Goal: Task Accomplishment & Management: Use online tool/utility

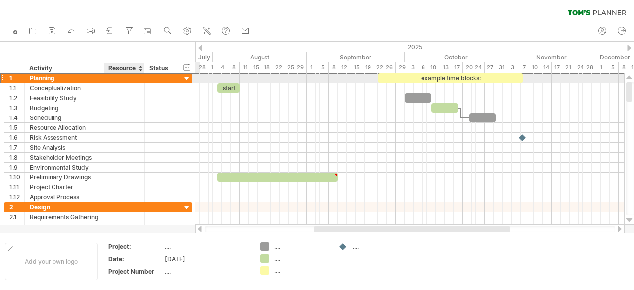
click at [113, 81] on div at bounding box center [124, 77] width 30 height 9
click at [123, 78] on input "text" at bounding box center [124, 77] width 30 height 9
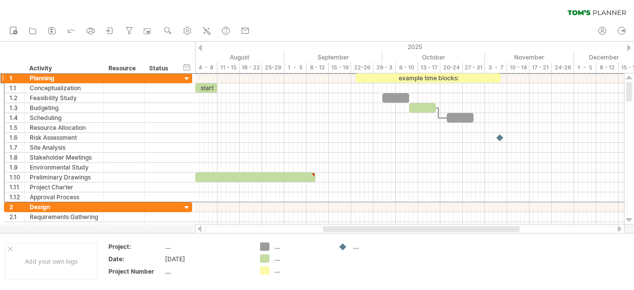
drag, startPoint x: 318, startPoint y: 228, endPoint x: 328, endPoint y: 229, distance: 9.5
click at [328, 229] on div at bounding box center [421, 229] width 197 height 6
click at [104, 75] on div at bounding box center [124, 77] width 41 height 9
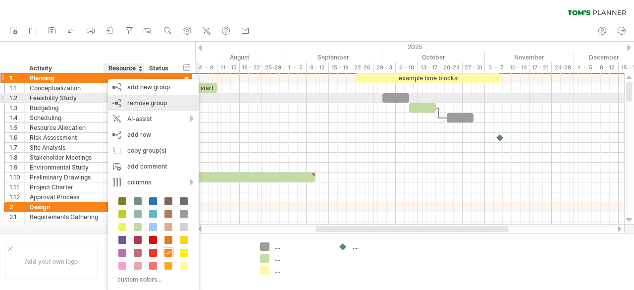
click at [138, 99] on div "remove group remove selected groups" at bounding box center [153, 103] width 91 height 16
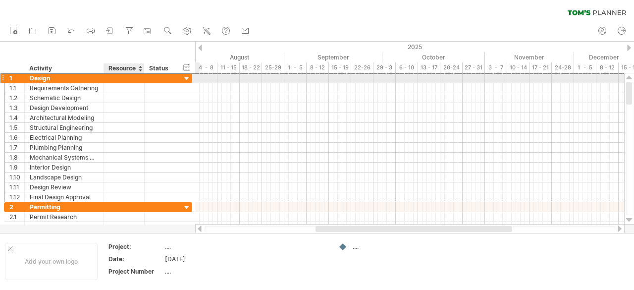
click at [120, 77] on div at bounding box center [124, 77] width 30 height 9
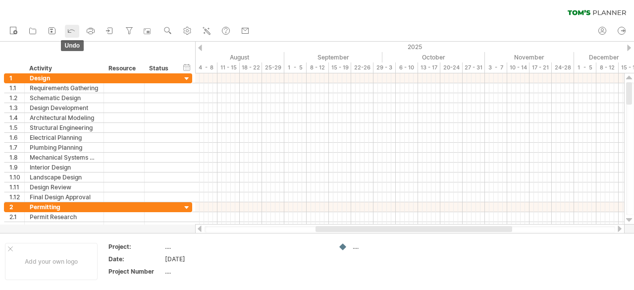
click at [67, 29] on icon at bounding box center [71, 30] width 10 height 10
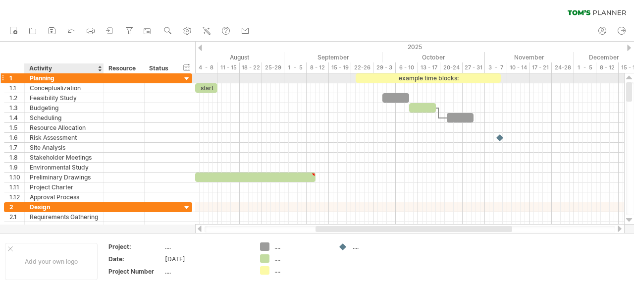
click at [103, 78] on div at bounding box center [102, 78] width 5 height 10
click at [3, 78] on div at bounding box center [2, 78] width 4 height 10
click at [162, 77] on div at bounding box center [161, 77] width 22 height 9
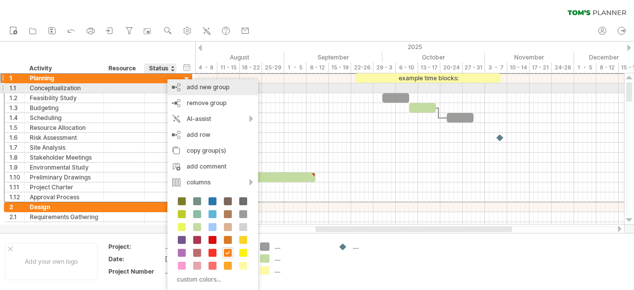
click at [176, 88] on div "add new group" at bounding box center [212, 87] width 91 height 16
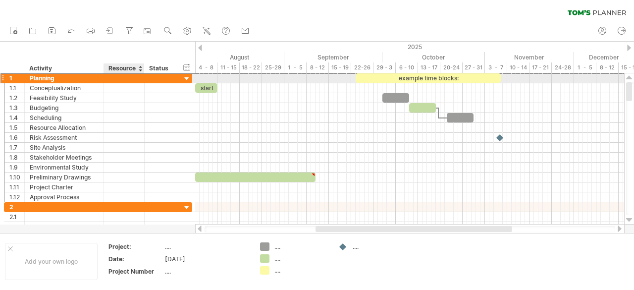
click at [139, 78] on div at bounding box center [124, 77] width 41 height 9
click at [186, 79] on div at bounding box center [186, 78] width 9 height 9
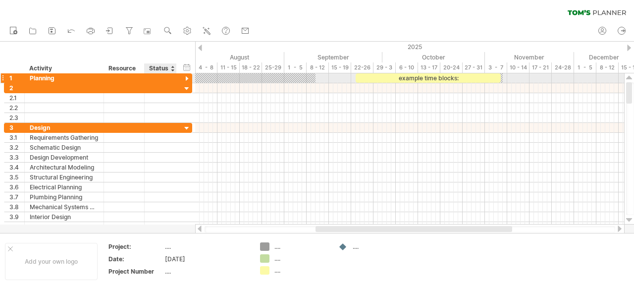
click at [186, 79] on div at bounding box center [186, 78] width 9 height 9
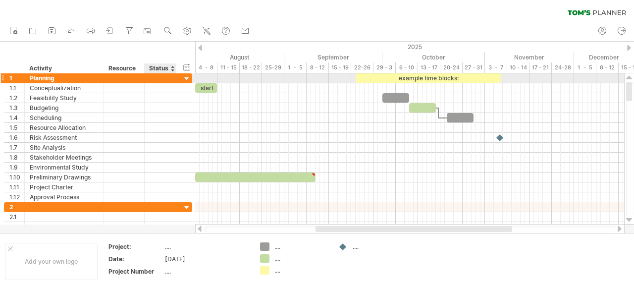
click at [186, 79] on div at bounding box center [186, 78] width 9 height 9
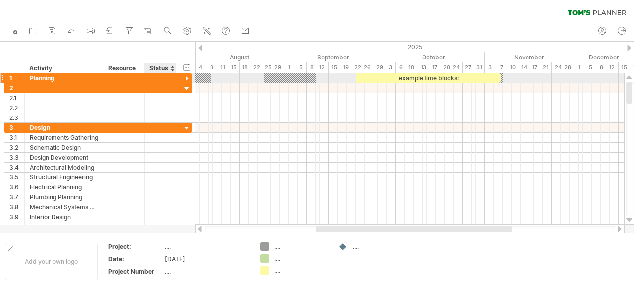
click at [186, 79] on div at bounding box center [186, 78] width 9 height 9
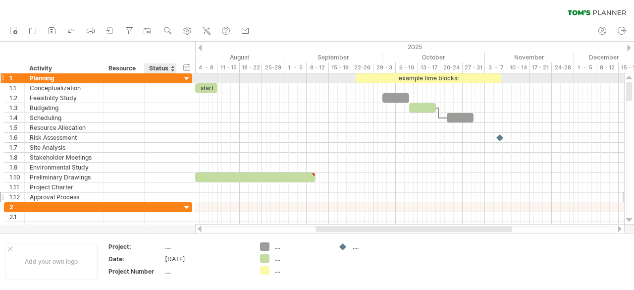
drag, startPoint x: 182, startPoint y: 195, endPoint x: 152, endPoint y: 80, distance: 118.4
click at [152, 80] on div "**********" at bounding box center [98, 137] width 188 height 129
click at [152, 80] on input "text" at bounding box center [161, 77] width 22 height 9
click at [171, 78] on div at bounding box center [161, 77] width 32 height 9
click at [188, 75] on div at bounding box center [186, 78] width 9 height 9
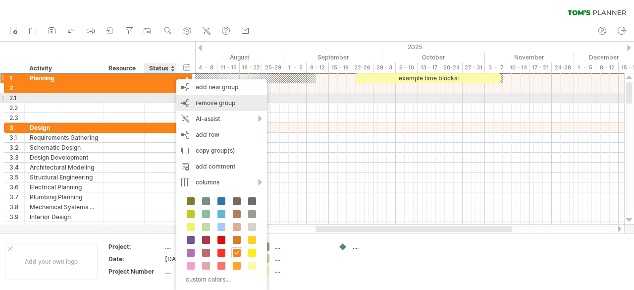
click at [205, 97] on div "remove group remove selected groups" at bounding box center [221, 103] width 91 height 16
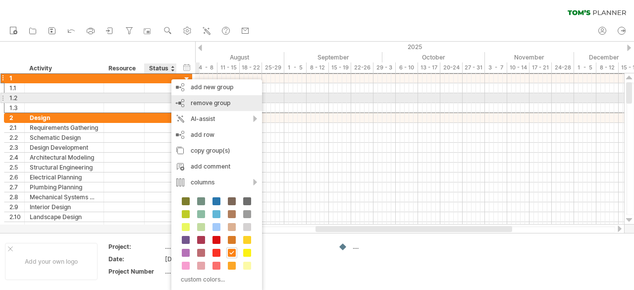
click at [192, 98] on div "remove group remove selected groups" at bounding box center [216, 103] width 91 height 16
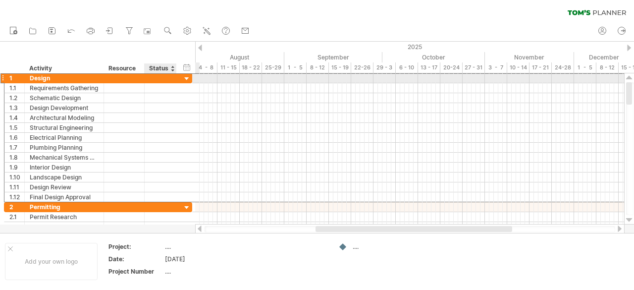
click at [159, 80] on div at bounding box center [161, 77] width 22 height 9
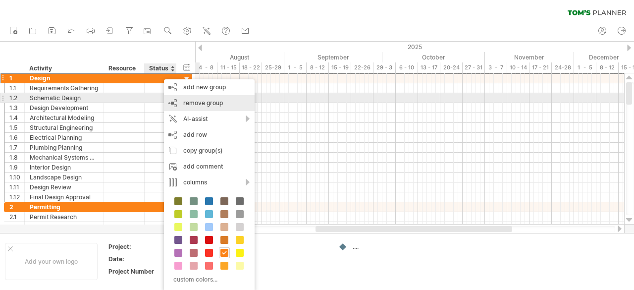
click at [190, 100] on span "remove group" at bounding box center [203, 102] width 40 height 7
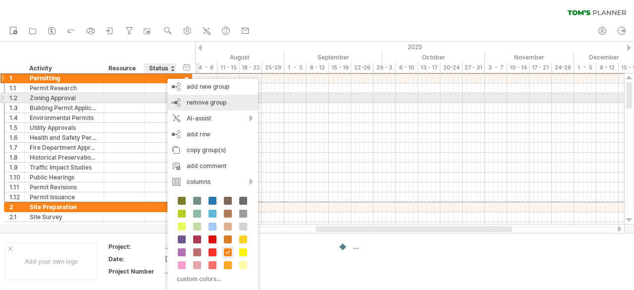
click at [187, 100] on span "remove group" at bounding box center [207, 102] width 40 height 7
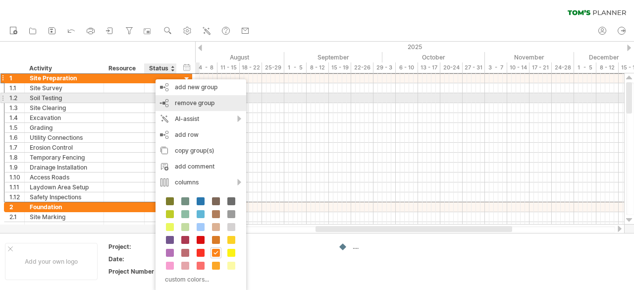
click at [183, 99] on div "remove group remove selected groups" at bounding box center [201, 103] width 91 height 16
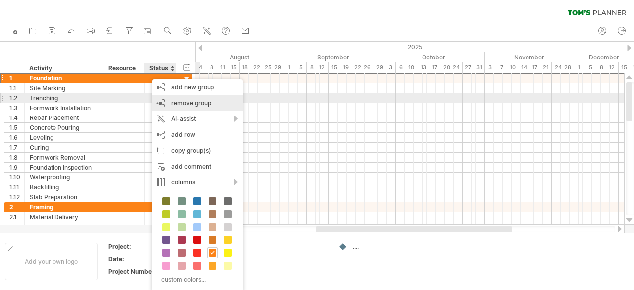
click at [169, 102] on div "remove group remove selected groups" at bounding box center [197, 103] width 91 height 16
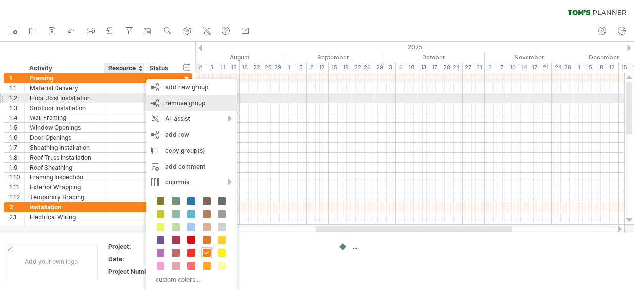
click at [159, 102] on div "remove group remove selected groups" at bounding box center [191, 103] width 91 height 16
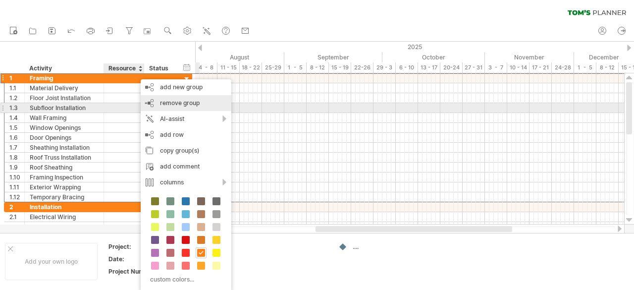
click at [164, 106] on div "remove group remove selected groups" at bounding box center [186, 103] width 91 height 16
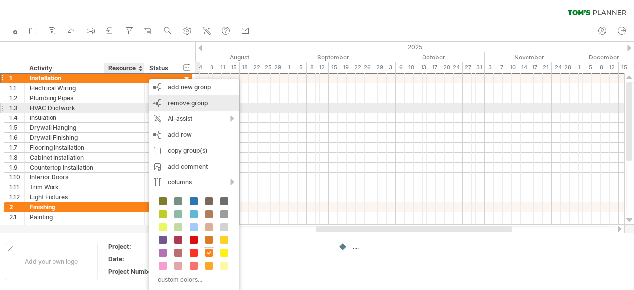
click at [175, 106] on div "remove group remove selected groups" at bounding box center [194, 103] width 91 height 16
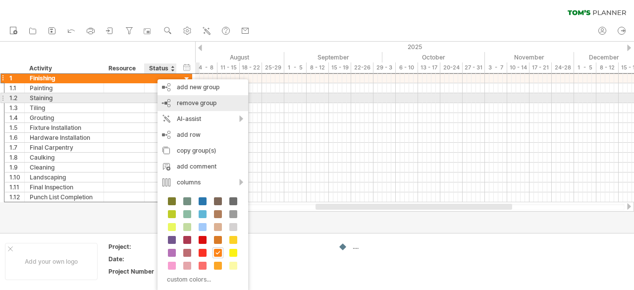
click at [178, 103] on span "remove group" at bounding box center [197, 102] width 40 height 7
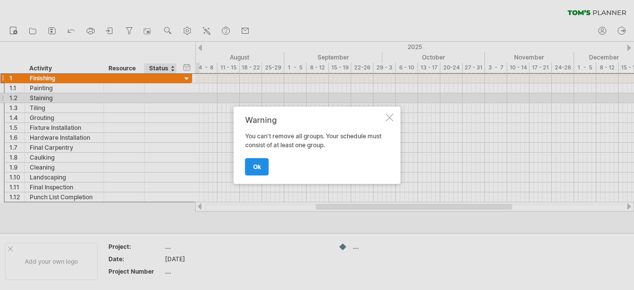
click at [257, 165] on span "ok" at bounding box center [257, 166] width 8 height 7
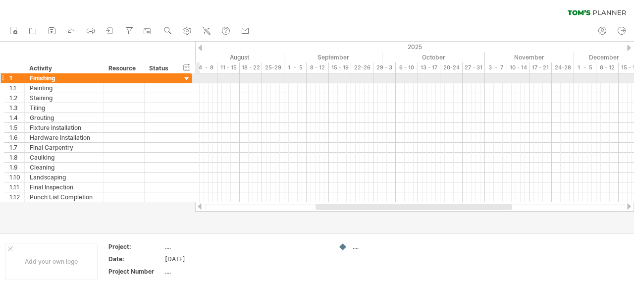
click at [184, 79] on div at bounding box center [186, 78] width 9 height 9
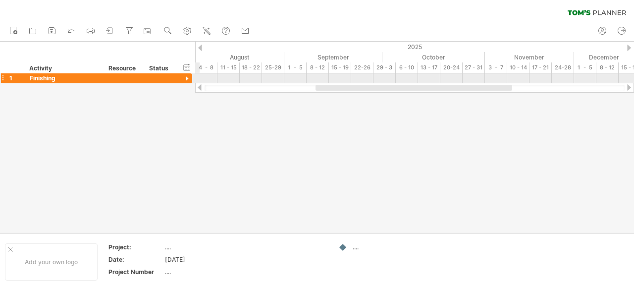
click at [184, 79] on div at bounding box center [186, 78] width 9 height 9
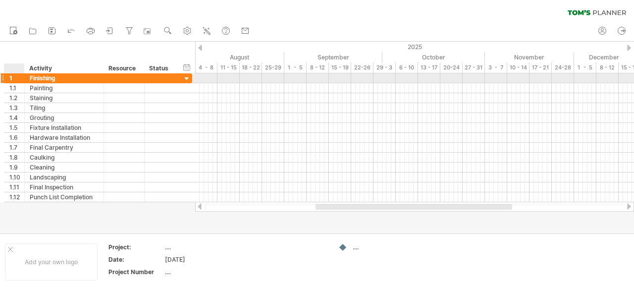
click at [24, 80] on div at bounding box center [23, 78] width 5 height 10
click at [68, 80] on div "Finishing" at bounding box center [64, 77] width 69 height 9
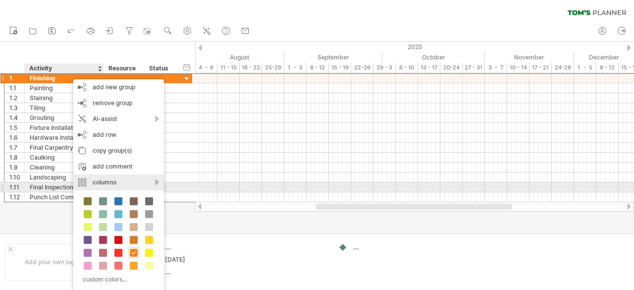
click at [154, 186] on div "columns" at bounding box center [118, 182] width 91 height 16
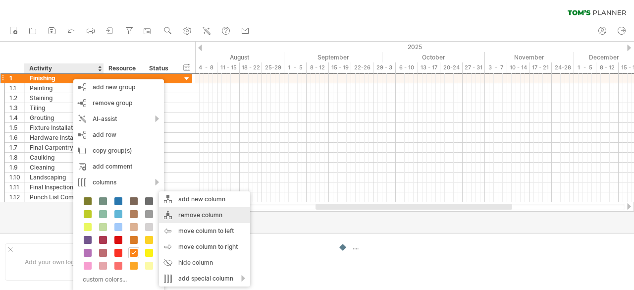
click at [182, 216] on div "remove column" at bounding box center [204, 215] width 91 height 16
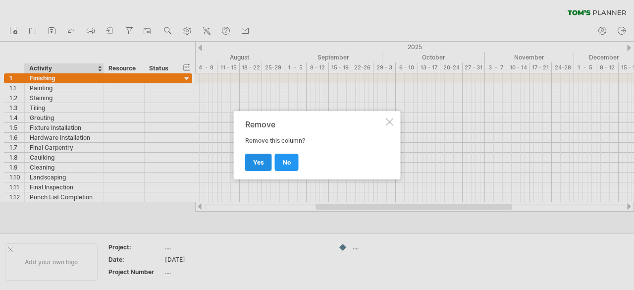
click at [255, 164] on span "yes" at bounding box center [258, 161] width 11 height 7
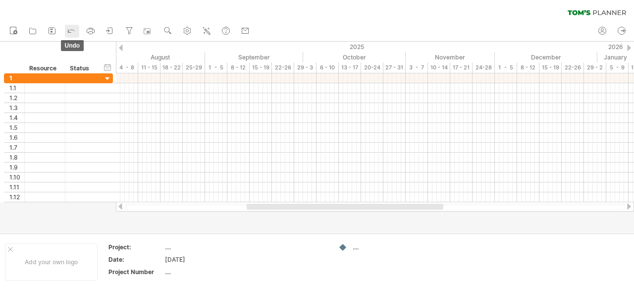
click at [76, 32] on link "undo" at bounding box center [72, 31] width 14 height 13
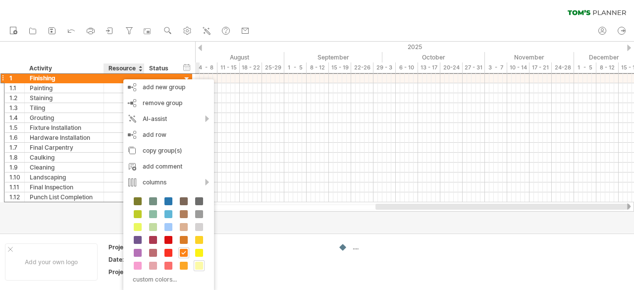
click at [196, 264] on span at bounding box center [199, 265] width 8 height 8
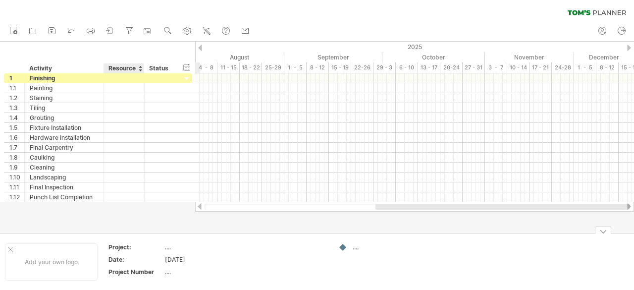
click at [147, 269] on div "Project Number" at bounding box center [135, 271] width 54 height 8
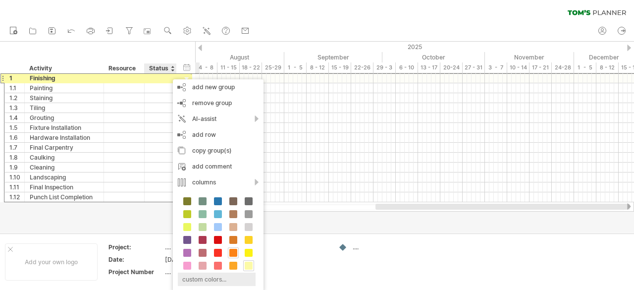
click at [196, 282] on div "custom colors..." at bounding box center [217, 278] width 78 height 13
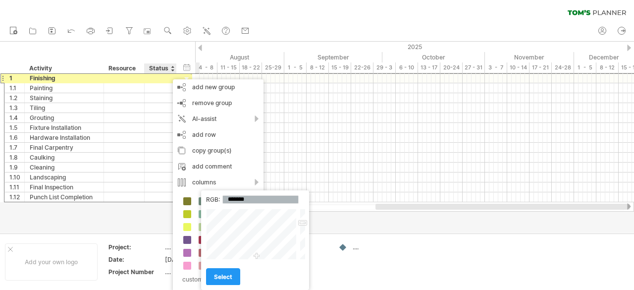
type input "*******"
drag, startPoint x: 260, startPoint y: 234, endPoint x: 208, endPoint y: 286, distance: 73.2
click at [208, 286] on div "RGB: ******* Close select" at bounding box center [255, 240] width 108 height 100
click at [219, 274] on span "select" at bounding box center [223, 276] width 18 height 7
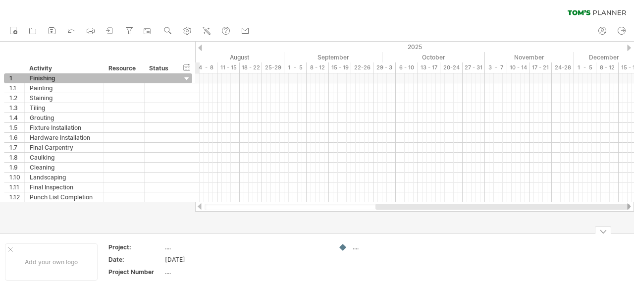
click at [225, 248] on div "...." at bounding box center [206, 247] width 83 height 8
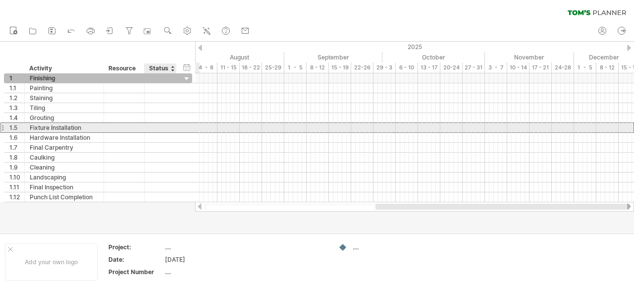
click at [160, 126] on div at bounding box center [161, 127] width 22 height 9
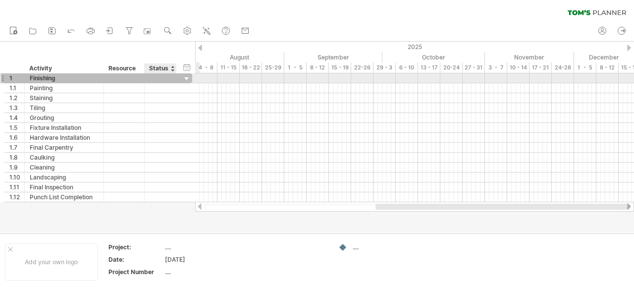
click at [183, 80] on div at bounding box center [186, 78] width 9 height 9
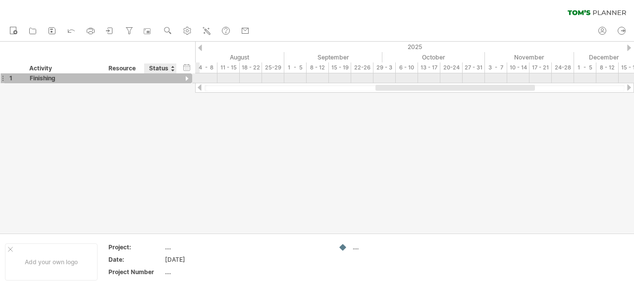
click at [183, 80] on div at bounding box center [186, 78] width 9 height 9
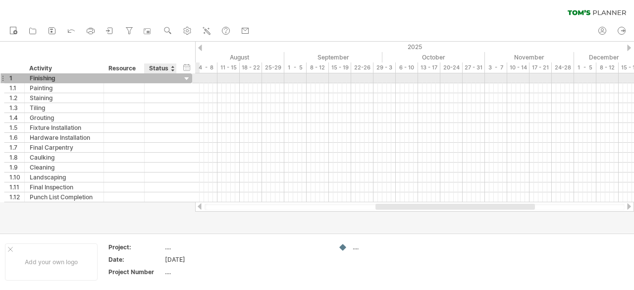
click at [183, 80] on div at bounding box center [186, 78] width 9 height 9
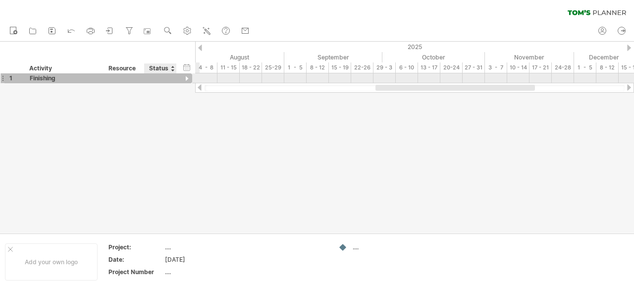
click at [174, 78] on div at bounding box center [175, 78] width 5 height 10
click at [188, 81] on div at bounding box center [186, 78] width 9 height 9
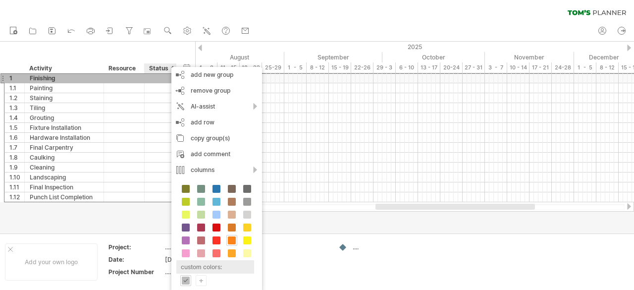
click at [201, 270] on div "custom colors:" at bounding box center [215, 266] width 78 height 13
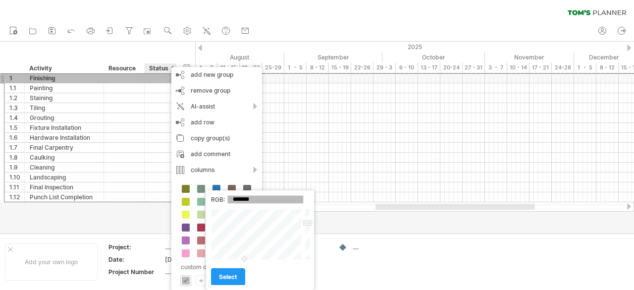
drag, startPoint x: 262, startPoint y: 230, endPoint x: 244, endPoint y: 264, distance: 38.5
click at [244, 264] on div "RGB: ******* Close select" at bounding box center [260, 240] width 108 height 100
type input "*******"
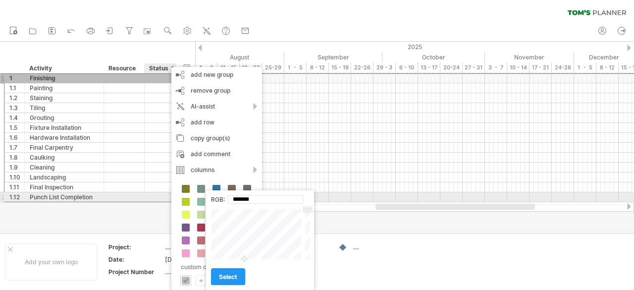
drag, startPoint x: 307, startPoint y: 221, endPoint x: 309, endPoint y: 196, distance: 25.8
click at [309, 196] on div "RGB: ******* Close select" at bounding box center [260, 240] width 108 height 100
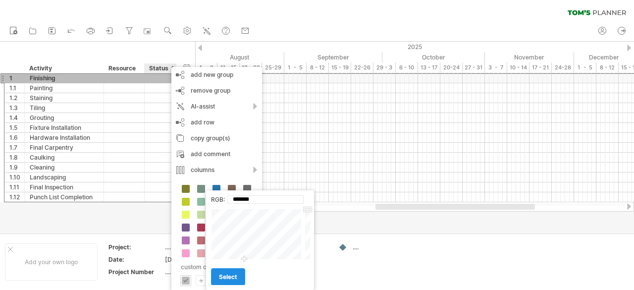
click at [233, 276] on span "select" at bounding box center [228, 276] width 18 height 7
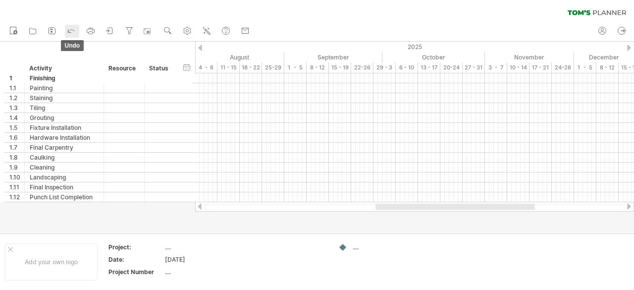
click at [76, 34] on icon at bounding box center [71, 30] width 10 height 10
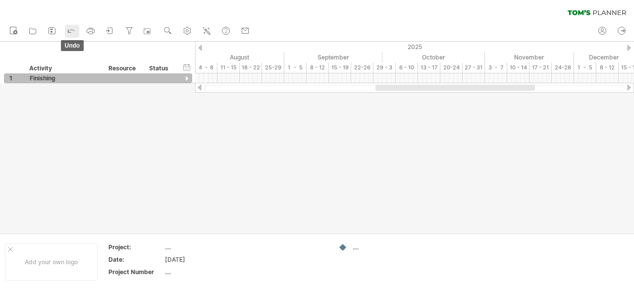
click at [76, 34] on icon at bounding box center [71, 30] width 10 height 10
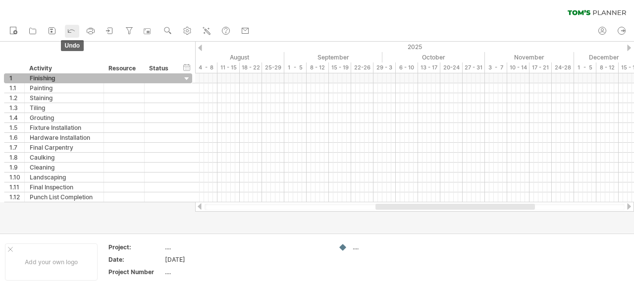
click at [76, 34] on icon at bounding box center [71, 30] width 10 height 10
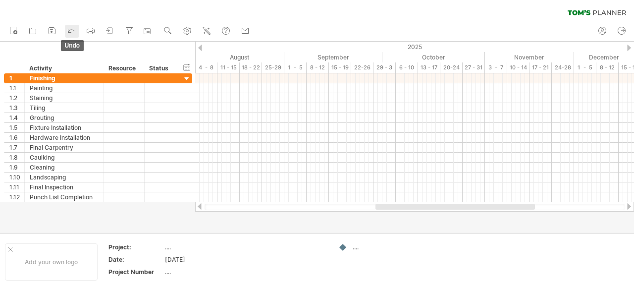
click at [76, 34] on icon at bounding box center [71, 30] width 10 height 10
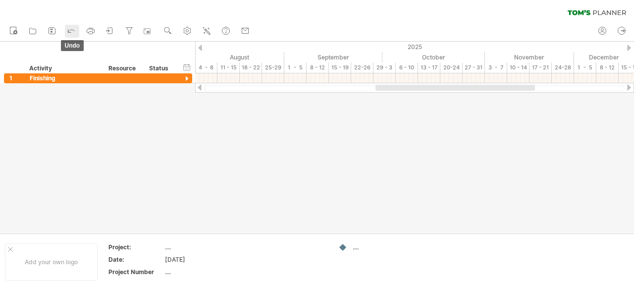
click at [76, 34] on icon at bounding box center [71, 30] width 10 height 10
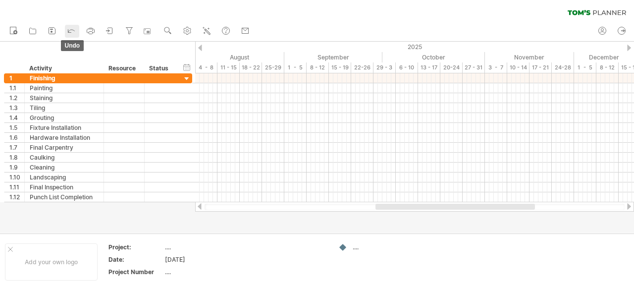
click at [76, 34] on icon at bounding box center [71, 30] width 10 height 10
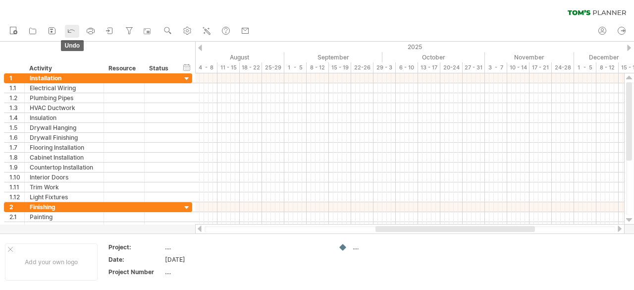
click at [76, 34] on icon at bounding box center [71, 30] width 10 height 10
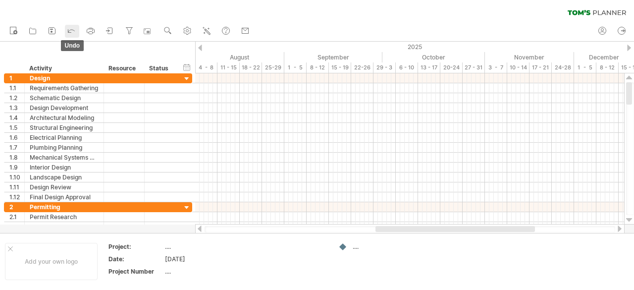
click at [76, 34] on icon at bounding box center [71, 30] width 10 height 10
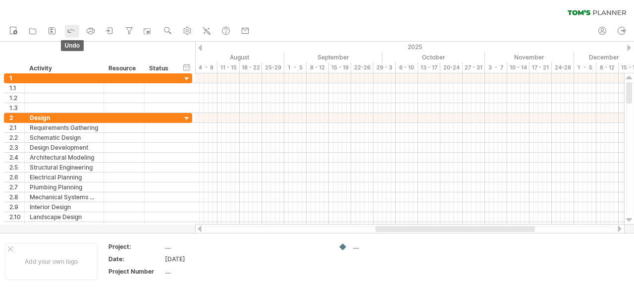
click at [76, 34] on icon at bounding box center [71, 30] width 10 height 10
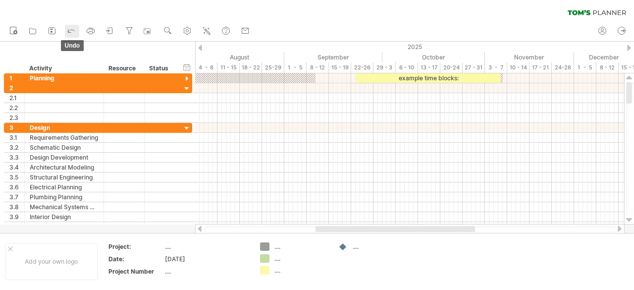
click at [76, 34] on icon at bounding box center [71, 30] width 10 height 10
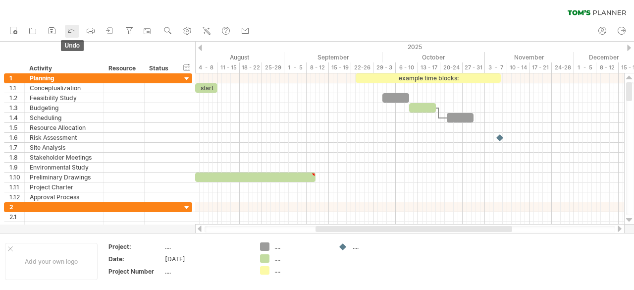
click at [76, 34] on icon at bounding box center [71, 30] width 10 height 10
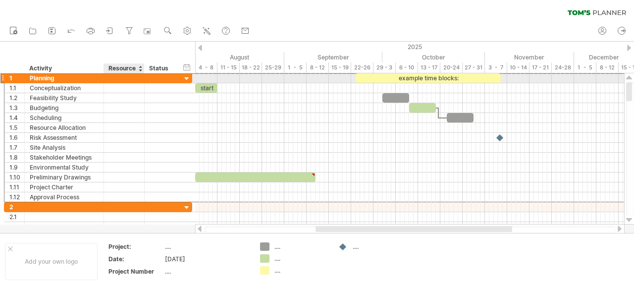
click at [119, 76] on div at bounding box center [124, 77] width 30 height 9
click at [117, 81] on input "text" at bounding box center [124, 77] width 30 height 9
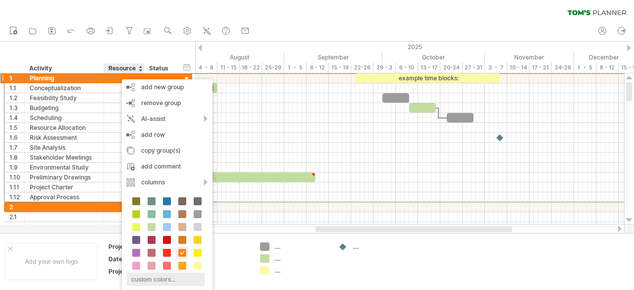
click at [159, 278] on div "custom colors..." at bounding box center [166, 278] width 78 height 13
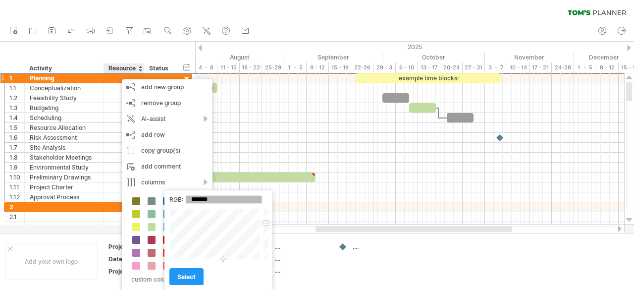
drag, startPoint x: 223, startPoint y: 234, endPoint x: 223, endPoint y: 268, distance: 34.2
click at [223, 268] on div "RGB: ******* Close select" at bounding box center [218, 240] width 108 height 100
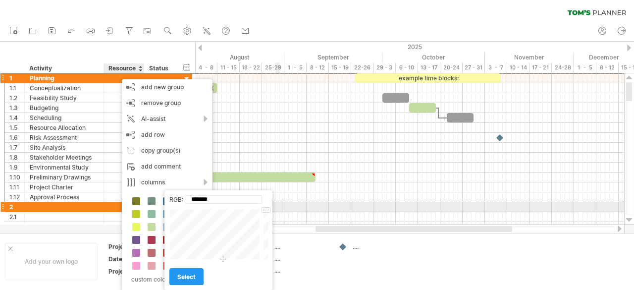
type input "*******"
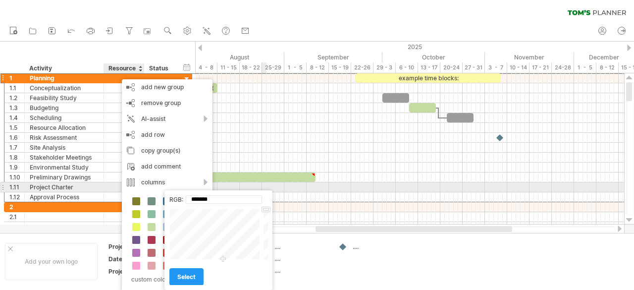
drag, startPoint x: 264, startPoint y: 222, endPoint x: 265, endPoint y: 189, distance: 33.2
click at [265, 189] on body "progress(100%) Trying to reach [DOMAIN_NAME] Connected again... 0% clear filter…" at bounding box center [317, 146] width 634 height 292
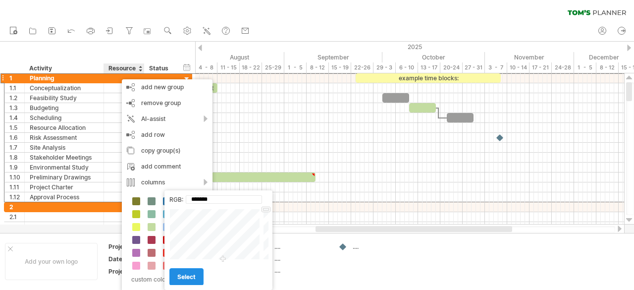
click at [196, 275] on link "select" at bounding box center [186, 276] width 34 height 17
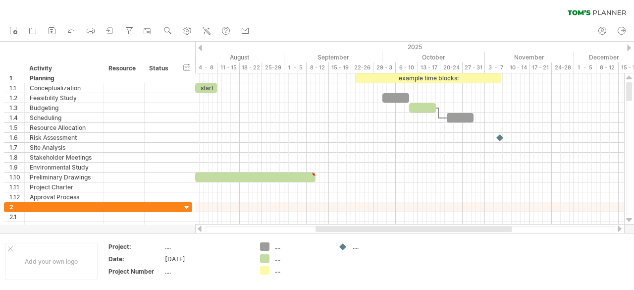
click at [325, 228] on div at bounding box center [410, 229] width 411 height 6
click at [325, 228] on div at bounding box center [413, 229] width 197 height 6
click at [322, 228] on div at bounding box center [410, 229] width 197 height 6
click at [324, 229] on div at bounding box center [415, 229] width 197 height 6
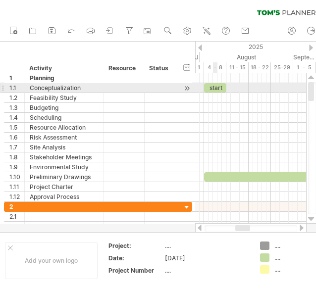
click at [213, 87] on div "start" at bounding box center [215, 87] width 22 height 9
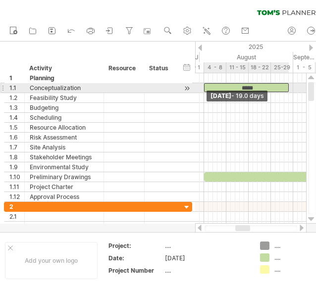
drag, startPoint x: 227, startPoint y: 86, endPoint x: 289, endPoint y: 92, distance: 62.2
click at [289, 92] on div "example time blocks: ***** [DATE] - 19.0 days [DATE]" at bounding box center [250, 148] width 111 height 151
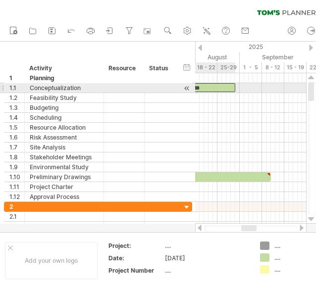
click at [227, 86] on div "*****" at bounding box center [193, 87] width 85 height 9
click at [234, 87] on span at bounding box center [235, 87] width 4 height 9
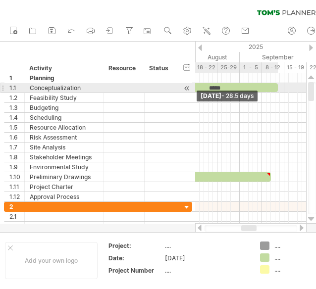
drag, startPoint x: 234, startPoint y: 87, endPoint x: 277, endPoint y: 88, distance: 42.6
click at [277, 88] on span at bounding box center [278, 87] width 4 height 9
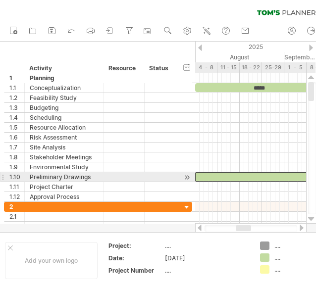
click at [247, 174] on div at bounding box center [255, 176] width 120 height 9
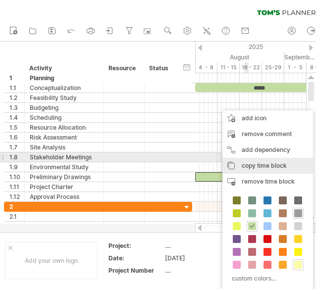
click at [253, 160] on div "copy time block copy time blocks/icons" at bounding box center [267, 166] width 91 height 16
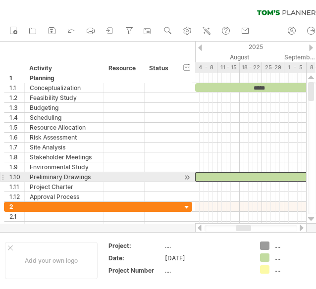
click at [201, 175] on div at bounding box center [255, 176] width 120 height 9
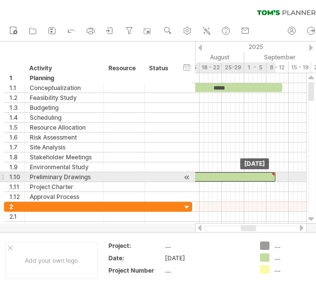
click at [249, 176] on div at bounding box center [215, 176] width 120 height 9
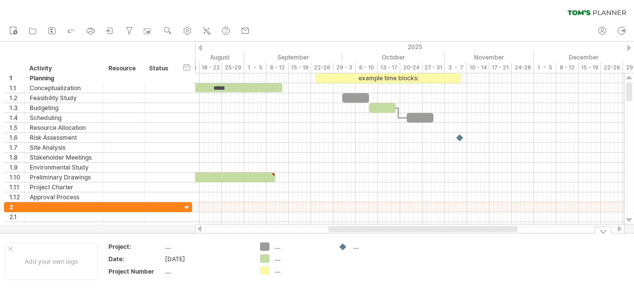
click at [279, 247] on div "...." at bounding box center [301, 246] width 54 height 8
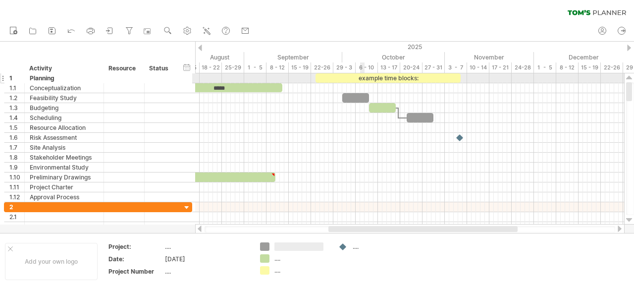
click at [364, 74] on div "example time blocks:" at bounding box center [387, 77] width 145 height 9
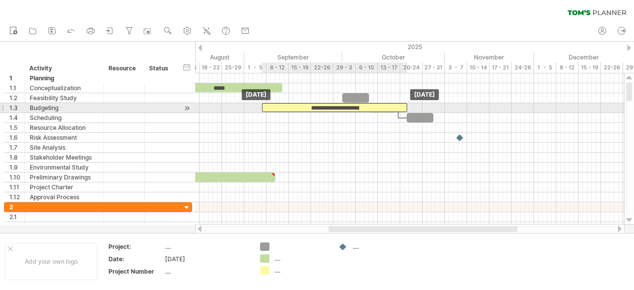
drag, startPoint x: 354, startPoint y: 76, endPoint x: 300, endPoint y: 107, distance: 61.9
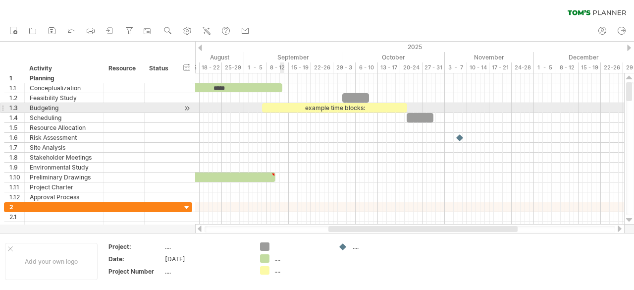
click at [280, 109] on div "example time blocks:" at bounding box center [334, 107] width 145 height 9
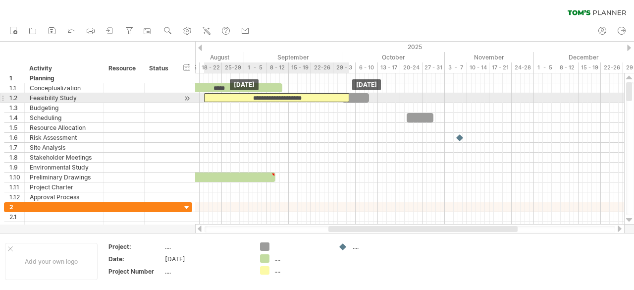
drag, startPoint x: 280, startPoint y: 109, endPoint x: 222, endPoint y: 101, distance: 58.0
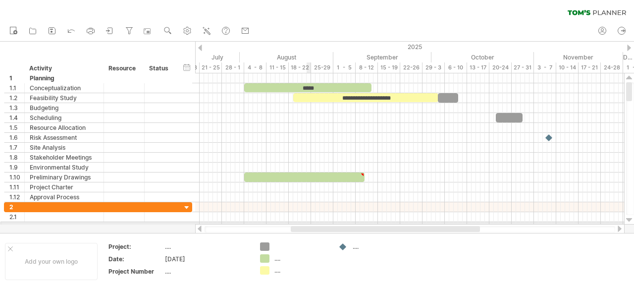
drag, startPoint x: 342, startPoint y: 228, endPoint x: 309, endPoint y: 222, distance: 33.3
click at [309, 222] on div "Trying to reach [DOMAIN_NAME] Connected again... 0% clear filter new 1" at bounding box center [317, 145] width 634 height 290
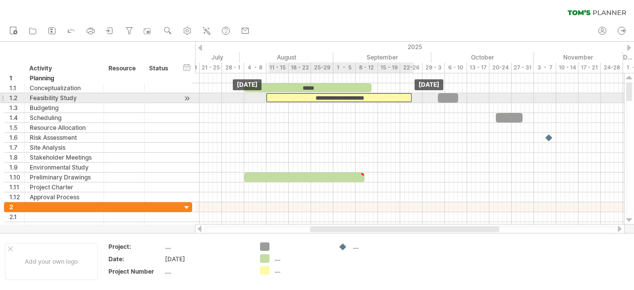
drag, startPoint x: 336, startPoint y: 99, endPoint x: 311, endPoint y: 101, distance: 25.8
click at [311, 101] on div "**********" at bounding box center [338, 97] width 145 height 9
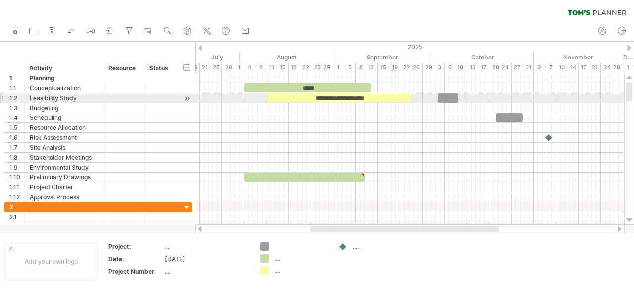
click at [391, 96] on div "**********" at bounding box center [338, 97] width 145 height 9
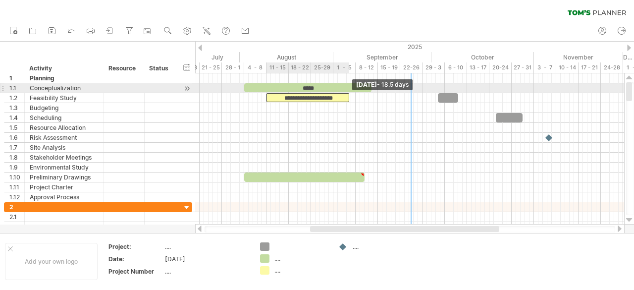
drag, startPoint x: 410, startPoint y: 99, endPoint x: 348, endPoint y: 91, distance: 62.9
click at [244, 91] on div "**********" at bounding box center [244, 137] width 0 height 129
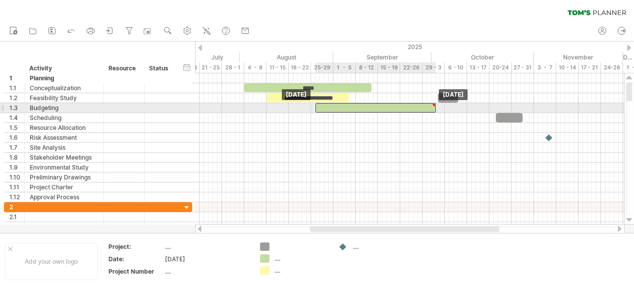
drag, startPoint x: 297, startPoint y: 176, endPoint x: 369, endPoint y: 105, distance: 100.5
click at [400, 107] on div at bounding box center [375, 107] width 120 height 9
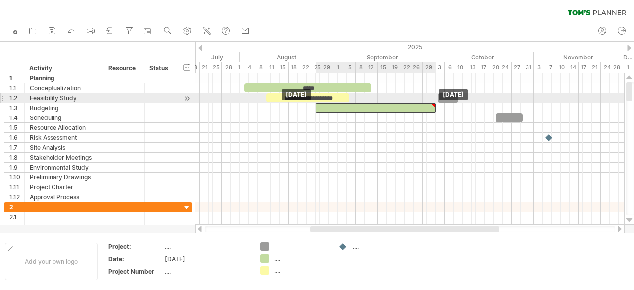
click at [435, 99] on div "**********" at bounding box center [409, 148] width 429 height 151
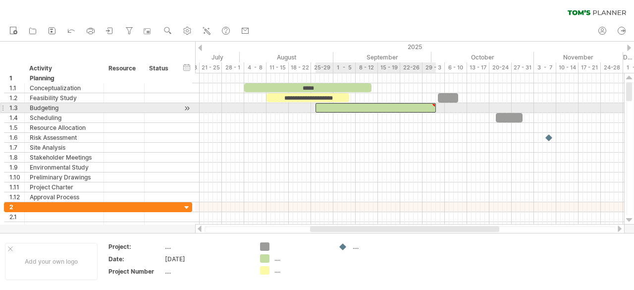
click at [414, 104] on div at bounding box center [375, 107] width 120 height 9
click at [432, 104] on div at bounding box center [433, 105] width 4 height 4
drag, startPoint x: 436, startPoint y: 104, endPoint x: 403, endPoint y: 104, distance: 33.2
click at [403, 104] on span at bounding box center [403, 107] width 4 height 9
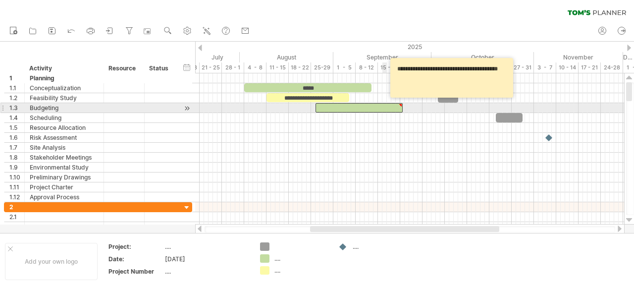
click at [382, 105] on div at bounding box center [358, 107] width 87 height 9
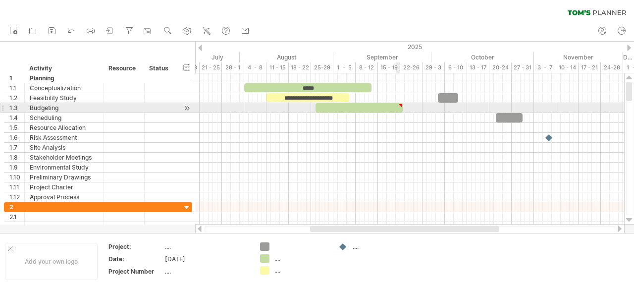
click at [398, 104] on div at bounding box center [400, 105] width 4 height 4
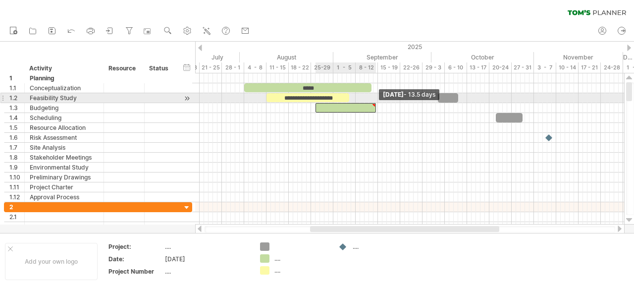
drag, startPoint x: 402, startPoint y: 104, endPoint x: 374, endPoint y: 103, distance: 27.8
click at [374, 103] on div at bounding box center [345, 107] width 60 height 9
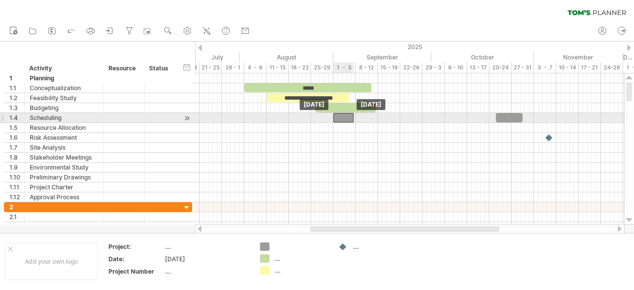
drag, startPoint x: 444, startPoint y: 98, endPoint x: 340, endPoint y: 120, distance: 106.4
click at [346, 114] on div at bounding box center [343, 117] width 20 height 9
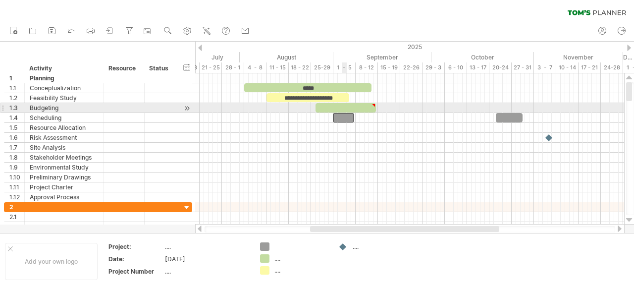
click at [346, 111] on div at bounding box center [345, 107] width 60 height 9
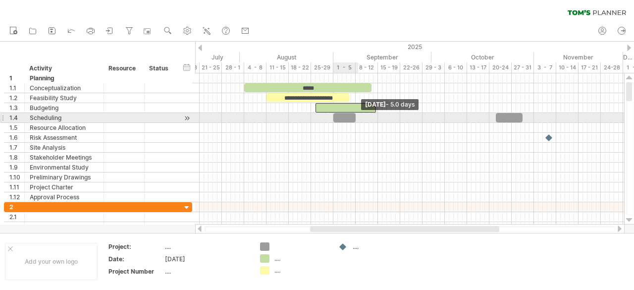
click at [355, 117] on span at bounding box center [356, 117] width 4 height 9
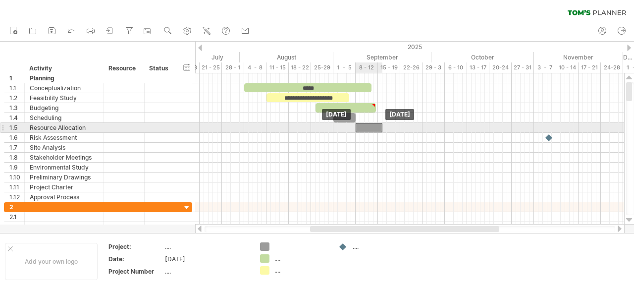
drag, startPoint x: 507, startPoint y: 114, endPoint x: 366, endPoint y: 127, distance: 141.2
click at [370, 124] on div at bounding box center [369, 127] width 27 height 9
click at [375, 125] on div at bounding box center [369, 127] width 27 height 9
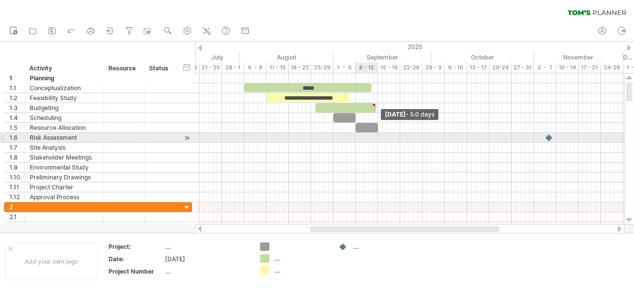
drag, startPoint x: 382, startPoint y: 126, endPoint x: 377, endPoint y: 135, distance: 10.2
click at [377, 135] on div "**********" at bounding box center [409, 148] width 429 height 151
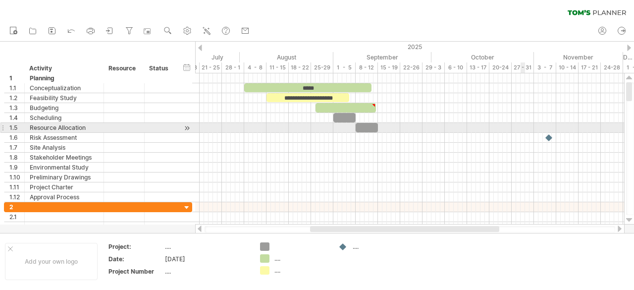
click at [523, 124] on div at bounding box center [409, 128] width 429 height 10
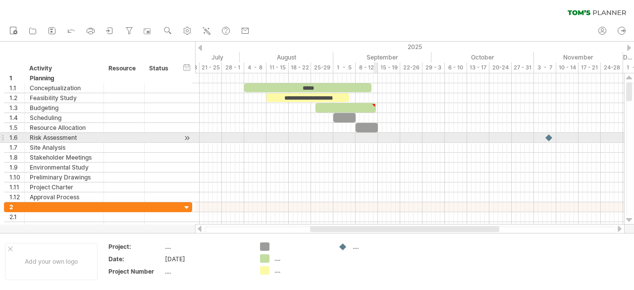
click at [375, 138] on div at bounding box center [409, 138] width 429 height 10
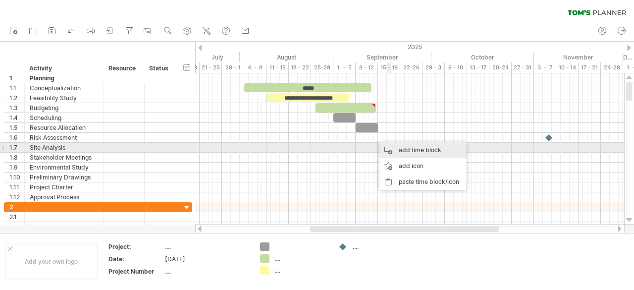
click at [397, 146] on div "add time block" at bounding box center [422, 150] width 87 height 16
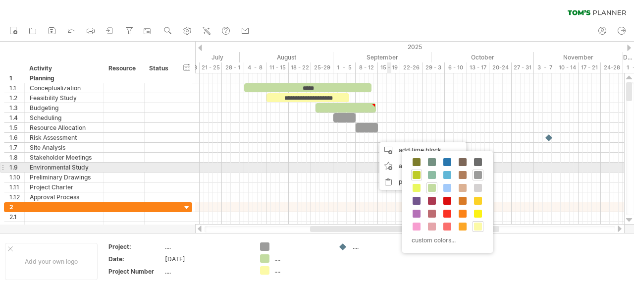
click at [418, 171] on span at bounding box center [417, 175] width 8 height 8
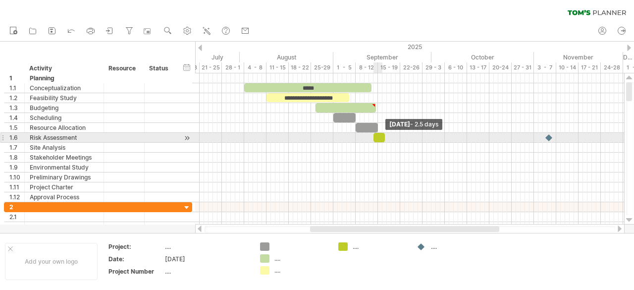
drag, startPoint x: 377, startPoint y: 135, endPoint x: 383, endPoint y: 136, distance: 6.0
click at [383, 136] on span at bounding box center [385, 137] width 4 height 9
drag, startPoint x: 378, startPoint y: 136, endPoint x: 391, endPoint y: 137, distance: 12.9
click at [391, 137] on div at bounding box center [392, 137] width 11 height 9
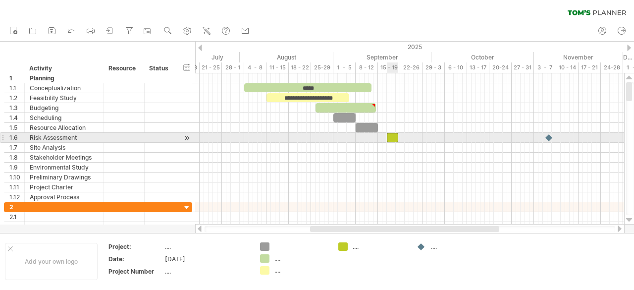
click at [391, 135] on div at bounding box center [392, 137] width 11 height 9
click at [387, 134] on span at bounding box center [387, 137] width 4 height 9
click at [392, 137] on div at bounding box center [392, 137] width 11 height 9
click at [395, 136] on span at bounding box center [396, 137] width 4 height 9
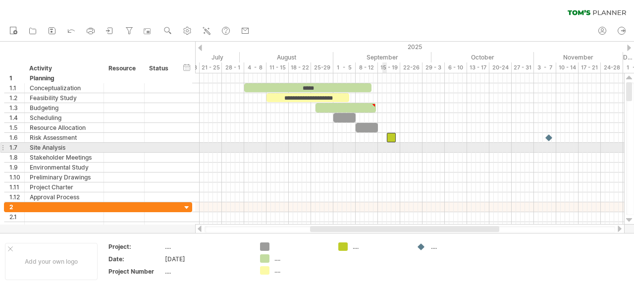
click at [384, 149] on div at bounding box center [409, 148] width 429 height 10
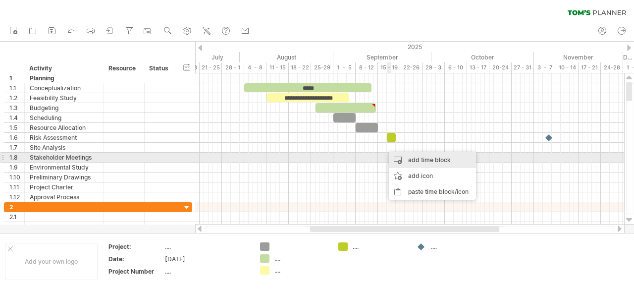
click at [400, 160] on div "add time block" at bounding box center [432, 160] width 87 height 16
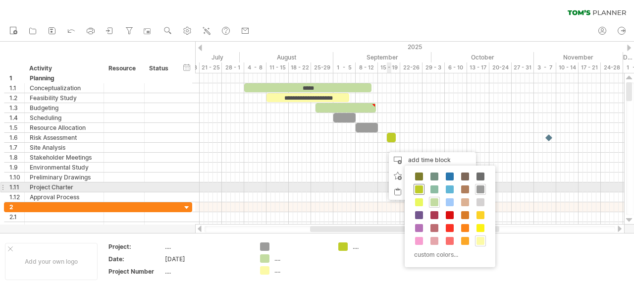
click at [416, 184] on div at bounding box center [419, 189] width 11 height 11
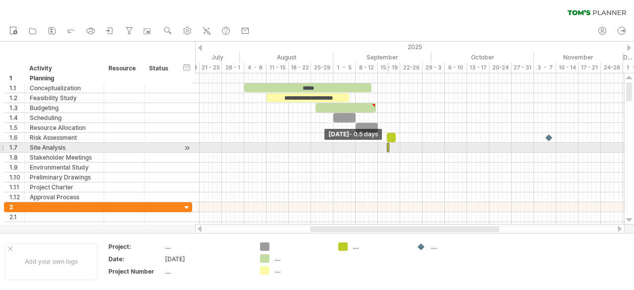
click at [389, 147] on div at bounding box center [388, 147] width 2 height 9
click at [387, 146] on span at bounding box center [389, 147] width 4 height 9
click at [387, 145] on span at bounding box center [389, 147] width 4 height 9
click at [389, 145] on span at bounding box center [389, 147] width 4 height 9
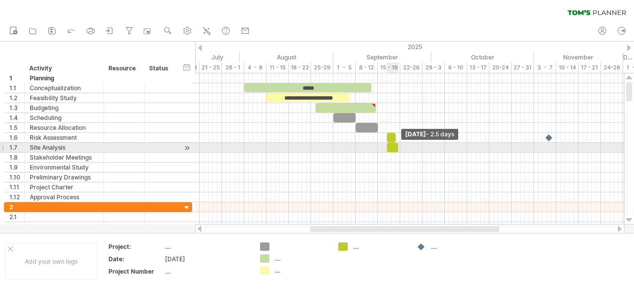
drag, startPoint x: 391, startPoint y: 145, endPoint x: 399, endPoint y: 145, distance: 8.4
click at [399, 145] on span at bounding box center [398, 147] width 4 height 9
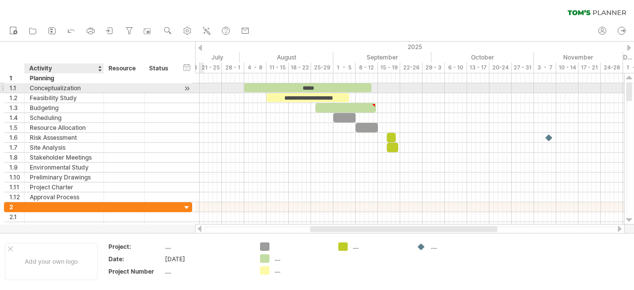
click at [89, 90] on div "Conceptualization" at bounding box center [64, 87] width 69 height 9
click at [89, 90] on input "**********" at bounding box center [64, 87] width 69 height 9
click at [95, 91] on div "Conceptualization" at bounding box center [64, 87] width 69 height 9
click at [95, 91] on input "**********" at bounding box center [64, 87] width 69 height 9
type input "**********"
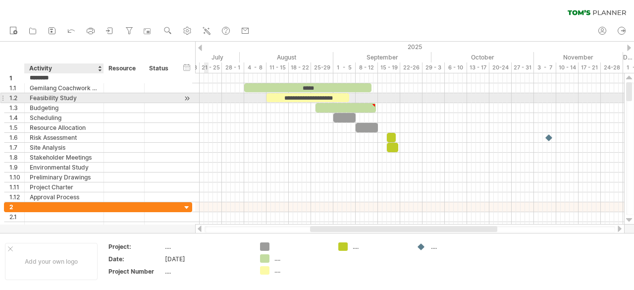
click at [77, 101] on div "Feasibility Study" at bounding box center [64, 97] width 69 height 9
click at [77, 101] on input "**********" at bounding box center [64, 97] width 69 height 9
click at [80, 99] on input "**********" at bounding box center [64, 97] width 69 height 9
click at [78, 96] on div "Feasibility Study" at bounding box center [64, 97] width 69 height 9
click at [78, 96] on input "**********" at bounding box center [64, 97] width 69 height 9
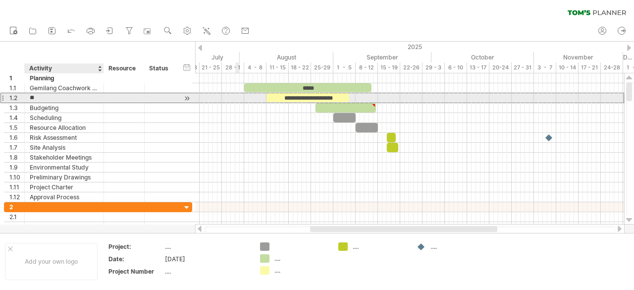
type input "*"
type input "**********"
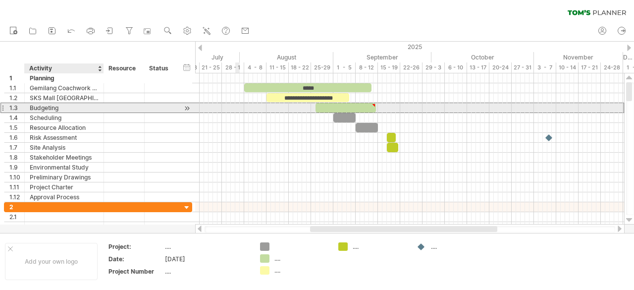
click at [60, 107] on div "Budgeting" at bounding box center [64, 107] width 69 height 9
click at [0, 0] on input "*********" at bounding box center [0, 0] width 0 height 0
type input "**********"
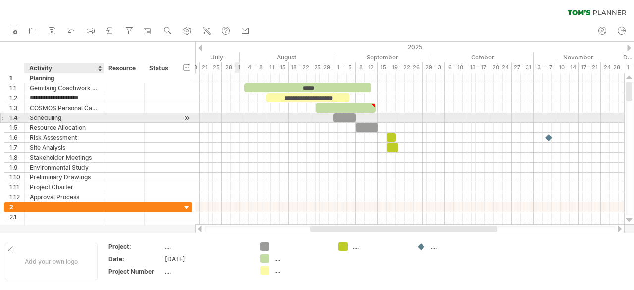
click at [71, 116] on div "Scheduling" at bounding box center [64, 117] width 69 height 9
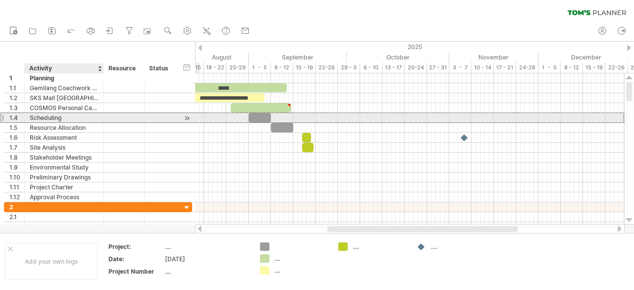
click at [64, 116] on div "Scheduling" at bounding box center [64, 117] width 69 height 9
click at [64, 116] on input "**********" at bounding box center [64, 117] width 69 height 9
click at [61, 116] on div "[GEOGRAPHIC_DATA]" at bounding box center [64, 117] width 69 height 9
type input "**********"
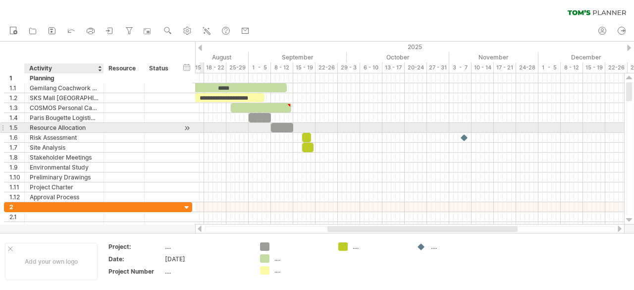
click at [86, 125] on div "Resource Allocation" at bounding box center [64, 127] width 69 height 9
click at [86, 125] on input "**********" at bounding box center [64, 127] width 69 height 9
type input "*"
type input "**********"
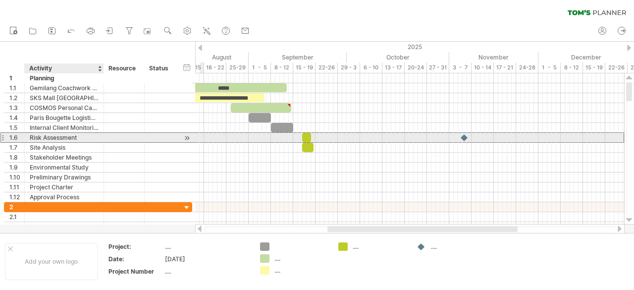
click at [84, 137] on div "Risk Assessment" at bounding box center [64, 137] width 69 height 9
click at [84, 137] on input "**********" at bounding box center [64, 137] width 69 height 9
click at [44, 134] on div at bounding box center [64, 137] width 69 height 9
click at [44, 134] on input "text" at bounding box center [64, 137] width 69 height 9
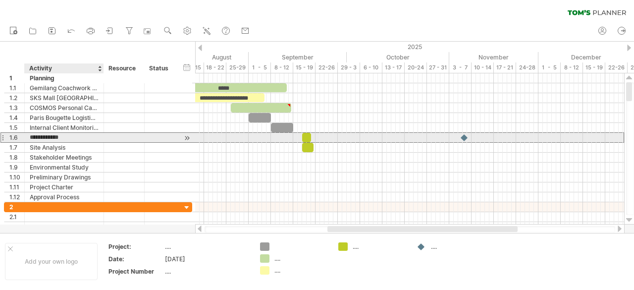
click at [60, 136] on input "**********" at bounding box center [64, 137] width 69 height 9
type input "**********"
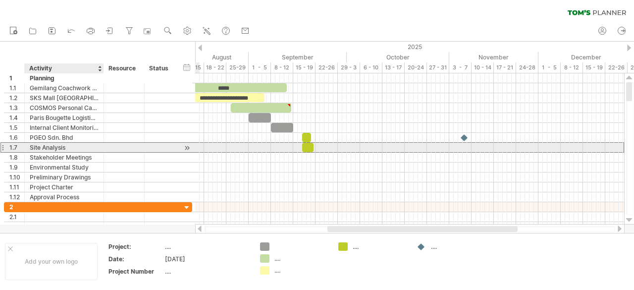
click at [75, 145] on div "Site Analysis" at bounding box center [64, 147] width 69 height 9
click at [75, 145] on input "**********" at bounding box center [64, 147] width 69 height 9
type input "*"
type input "**********"
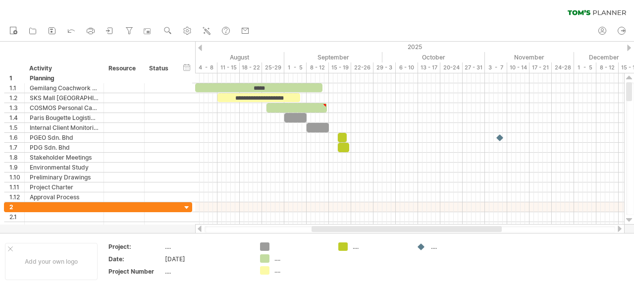
drag, startPoint x: 393, startPoint y: 230, endPoint x: 377, endPoint y: 231, distance: 15.9
click at [377, 231] on div at bounding box center [407, 229] width 190 height 6
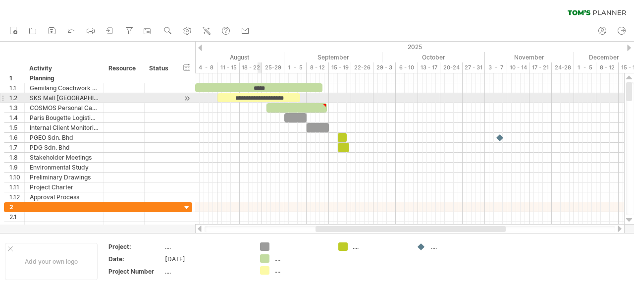
click at [260, 98] on div "**********" at bounding box center [258, 97] width 83 height 9
click at [286, 97] on div "**********" at bounding box center [258, 97] width 83 height 9
click at [290, 97] on div "**********" at bounding box center [258, 97] width 83 height 9
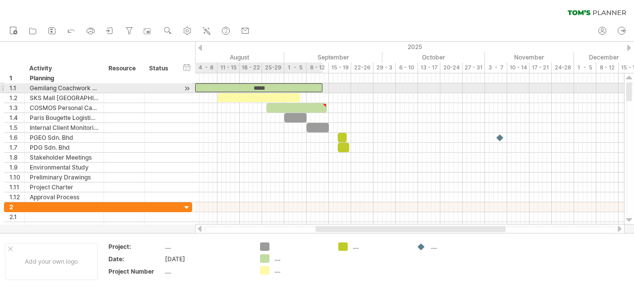
click at [257, 84] on div "*****" at bounding box center [258, 87] width 127 height 9
click at [267, 84] on div "*****" at bounding box center [258, 87] width 127 height 9
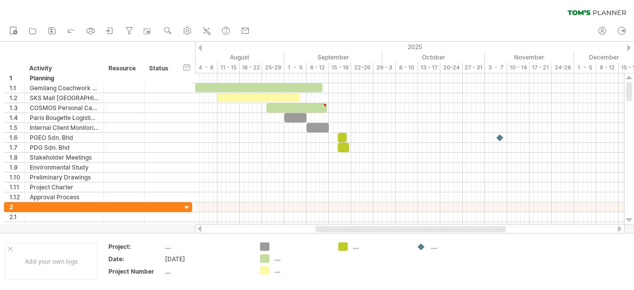
click at [325, 27] on div "new" at bounding box center [317, 31] width 634 height 21
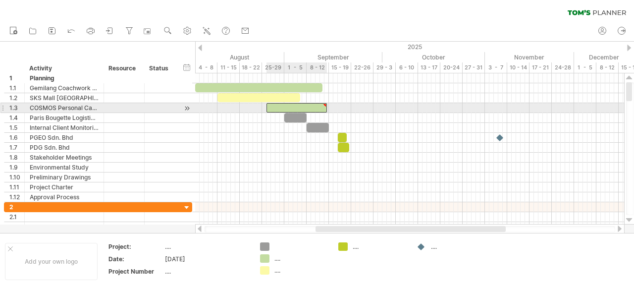
click at [324, 104] on div at bounding box center [324, 105] width 4 height 4
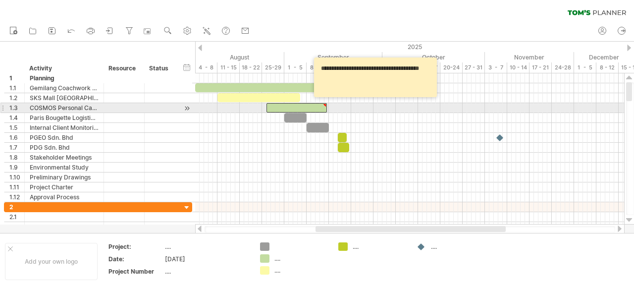
type textarea "**********"
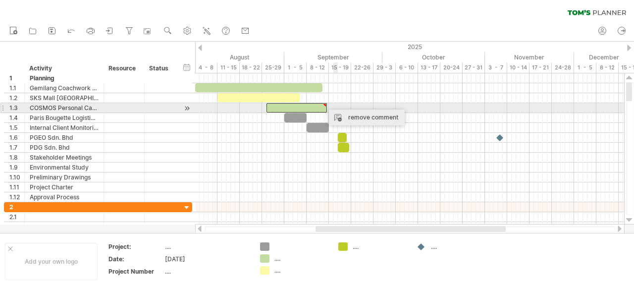
click at [347, 113] on div "remove comment" at bounding box center [367, 117] width 76 height 16
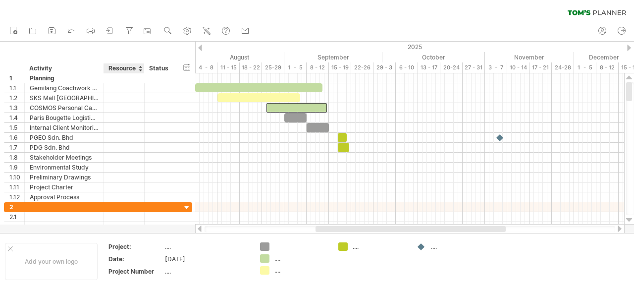
click at [134, 69] on div "Resource" at bounding box center [123, 68] width 30 height 10
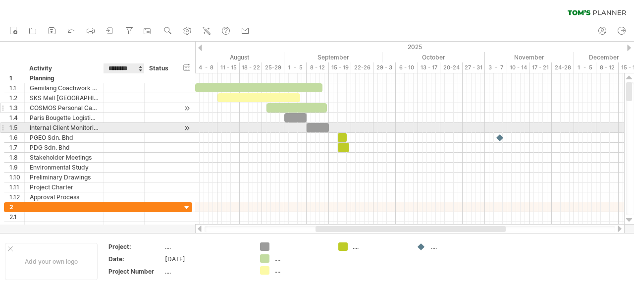
drag, startPoint x: 134, startPoint y: 69, endPoint x: 136, endPoint y: 109, distance: 40.2
click at [133, 121] on div "Trying to reach [DOMAIN_NAME] Connected again... 0% clear filter new 1" at bounding box center [317, 145] width 634 height 290
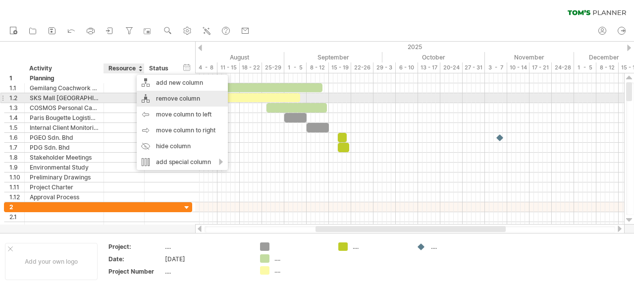
click at [162, 96] on div "remove column" at bounding box center [182, 99] width 91 height 16
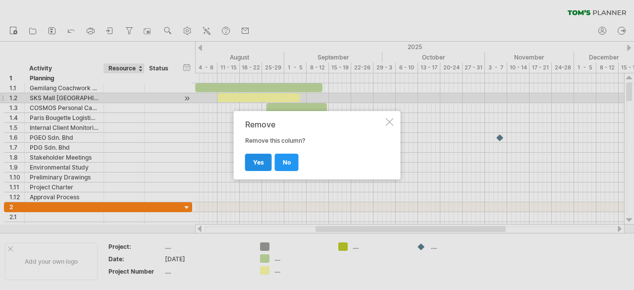
click at [259, 159] on span "yes" at bounding box center [258, 161] width 11 height 7
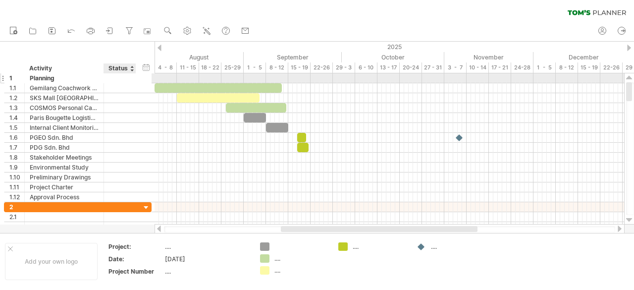
click at [120, 81] on div at bounding box center [120, 77] width 22 height 9
drag, startPoint x: 129, startPoint y: 79, endPoint x: 142, endPoint y: 80, distance: 13.4
click at [142, 80] on div "1 ******** Planning" at bounding box center [78, 78] width 148 height 10
click at [142, 80] on div at bounding box center [146, 78] width 9 height 9
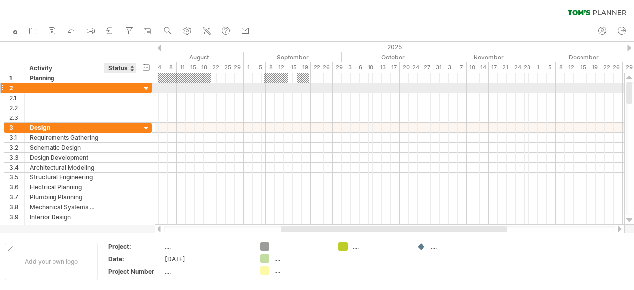
click at [147, 85] on div at bounding box center [146, 88] width 9 height 9
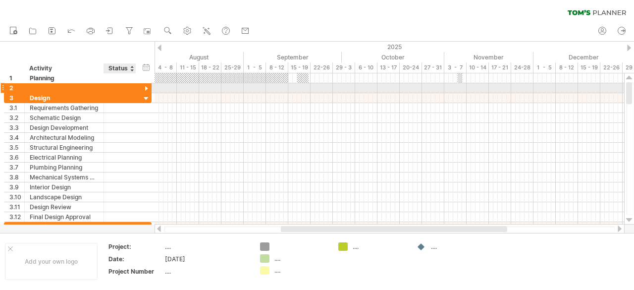
click at [143, 83] on div "2" at bounding box center [78, 88] width 148 height 10
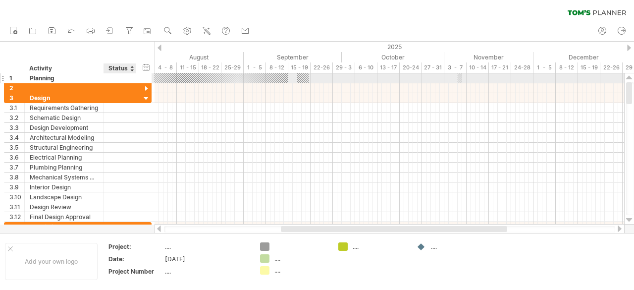
click at [142, 78] on div at bounding box center [146, 78] width 9 height 9
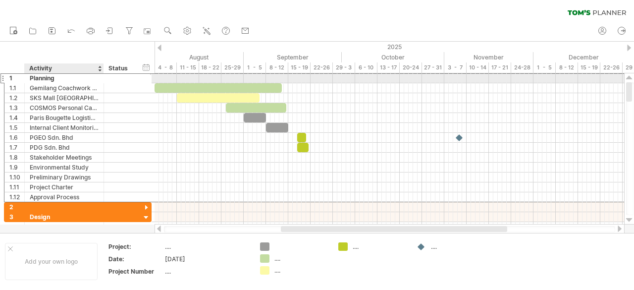
click at [65, 78] on div "Planning" at bounding box center [64, 77] width 69 height 9
drag, startPoint x: 65, startPoint y: 78, endPoint x: 13, endPoint y: 82, distance: 52.6
click at [13, 82] on div "1 ******** Planning" at bounding box center [78, 78] width 148 height 10
click at [16, 83] on div "**********" at bounding box center [78, 137] width 148 height 129
click at [16, 79] on div "1" at bounding box center [16, 77] width 15 height 9
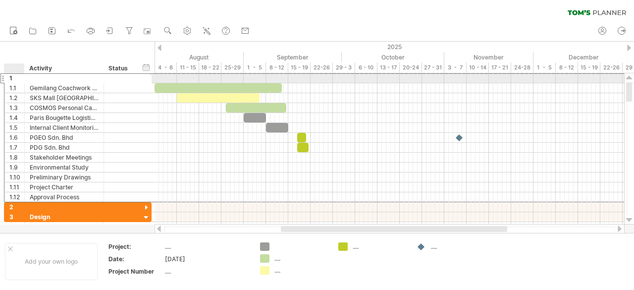
click at [16, 79] on div "1" at bounding box center [16, 77] width 15 height 9
click at [15, 76] on div "1" at bounding box center [16, 77] width 15 height 9
click at [13, 75] on div "1" at bounding box center [16, 77] width 15 height 9
click at [21, 78] on div at bounding box center [23, 78] width 5 height 10
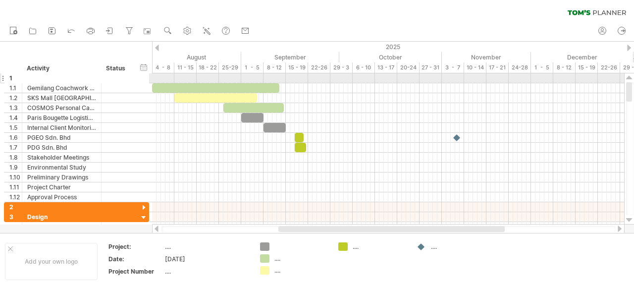
click at [15, 79] on div "1" at bounding box center [15, 77] width 12 height 9
click at [14, 79] on div "1" at bounding box center [15, 77] width 12 height 9
click at [11, 79] on div "1" at bounding box center [15, 77] width 12 height 9
drag, startPoint x: 17, startPoint y: 82, endPoint x: 15, endPoint y: 87, distance: 5.3
click at [16, 86] on div "**********" at bounding box center [76, 137] width 145 height 129
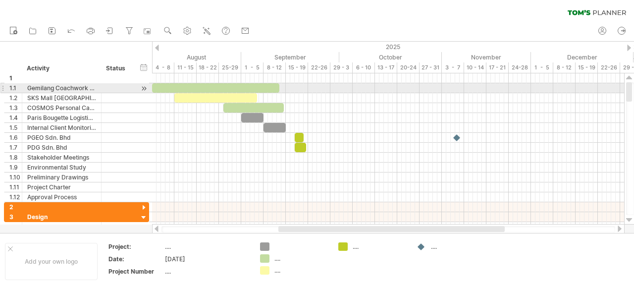
click at [15, 87] on div "1.1" at bounding box center [15, 87] width 12 height 9
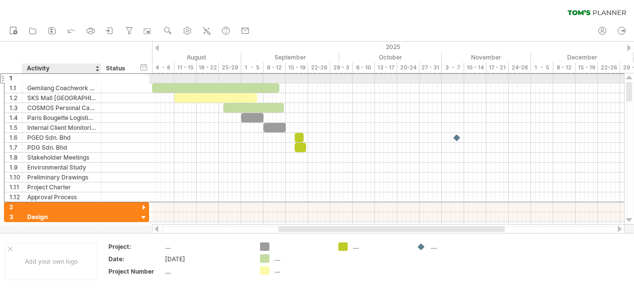
drag, startPoint x: 60, startPoint y: 80, endPoint x: 79, endPoint y: 81, distance: 19.3
click at [79, 81] on div at bounding box center [61, 77] width 69 height 9
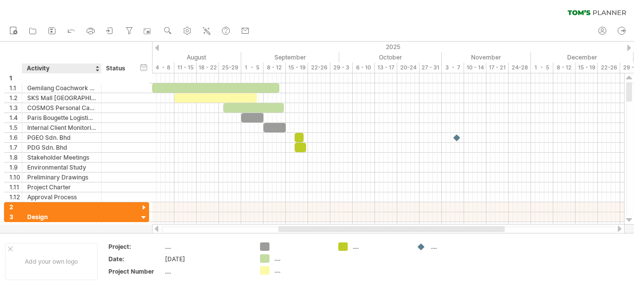
drag, startPoint x: 65, startPoint y: 70, endPoint x: 80, endPoint y: 70, distance: 14.9
click at [80, 70] on div "Activity" at bounding box center [61, 68] width 69 height 10
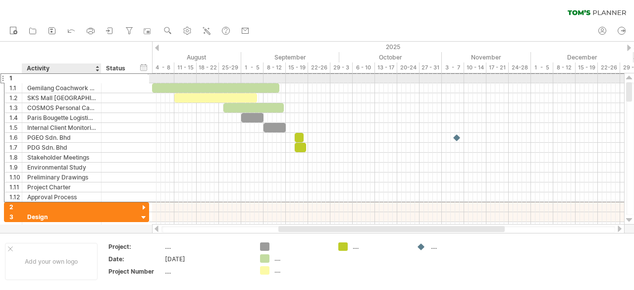
click at [61, 76] on div at bounding box center [61, 77] width 69 height 9
click at [0, 0] on input "text" at bounding box center [0, 0] width 0 height 0
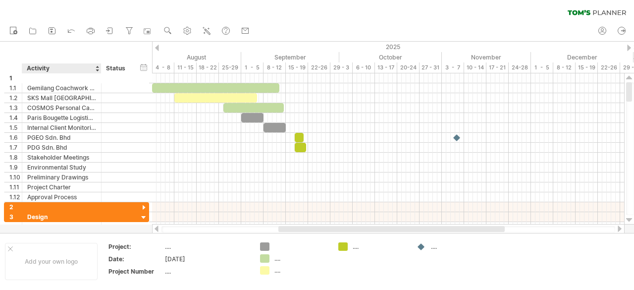
click at [54, 67] on div "Activity" at bounding box center [61, 68] width 69 height 10
click at [53, 67] on input "********" at bounding box center [61, 68] width 69 height 10
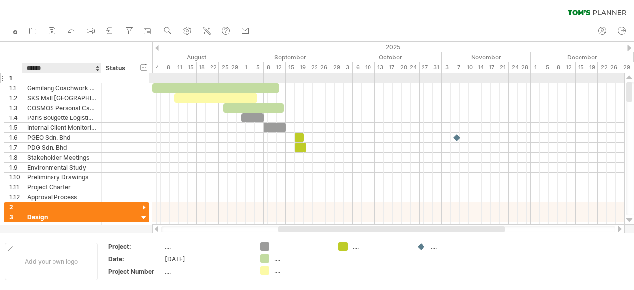
type input "*******"
click at [14, 76] on div "1" at bounding box center [15, 77] width 12 height 9
click at [2, 79] on div at bounding box center [2, 78] width 4 height 10
click at [11, 80] on div "1" at bounding box center [15, 77] width 12 height 9
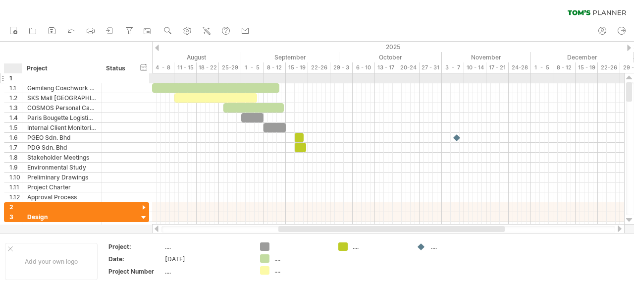
click at [11, 80] on div "1" at bounding box center [15, 77] width 12 height 9
click at [35, 76] on div at bounding box center [61, 77] width 69 height 9
click at [35, 76] on input "text" at bounding box center [61, 77] width 69 height 9
click at [11, 77] on div "1" at bounding box center [15, 77] width 12 height 9
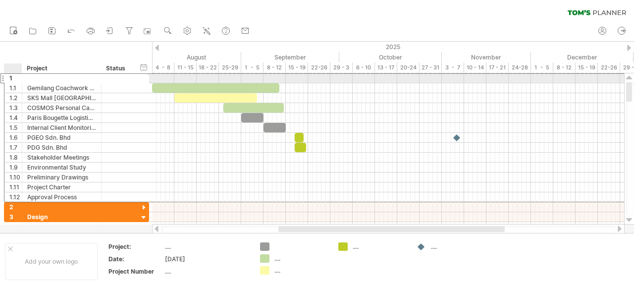
click at [11, 77] on div "1" at bounding box center [15, 77] width 12 height 9
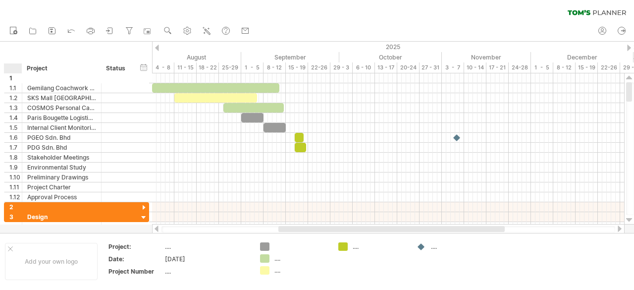
click at [26, 56] on div "hide start/end/duration show start/end/duration ******* Project ****** Status" at bounding box center [76, 58] width 152 height 32
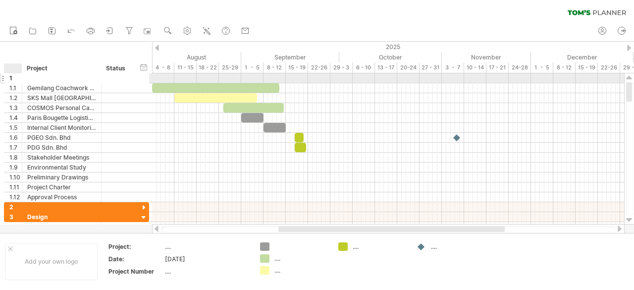
click at [13, 79] on div "1" at bounding box center [15, 77] width 12 height 9
click at [14, 79] on div "1" at bounding box center [15, 77] width 12 height 9
drag, startPoint x: 14, startPoint y: 79, endPoint x: 42, endPoint y: 78, distance: 27.3
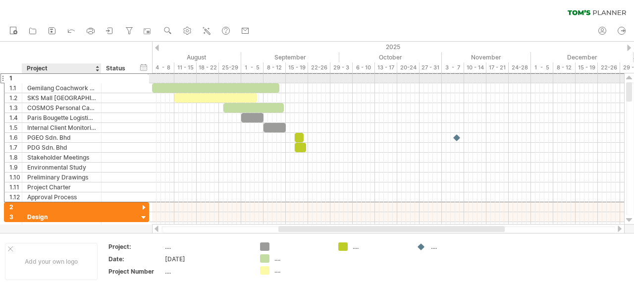
click at [42, 78] on div "1" at bounding box center [76, 78] width 145 height 10
click at [42, 78] on input "text" at bounding box center [61, 77] width 69 height 9
click at [113, 73] on div at bounding box center [117, 77] width 22 height 9
drag, startPoint x: 113, startPoint y: 73, endPoint x: 11, endPoint y: 79, distance: 102.2
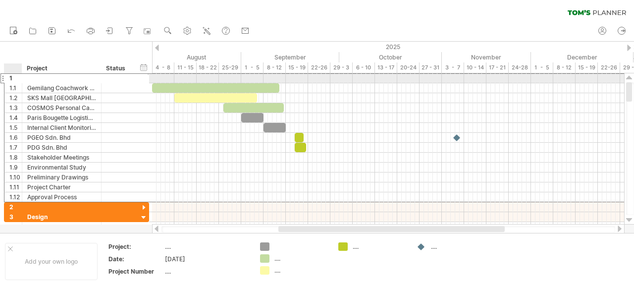
click at [11, 79] on div "1" at bounding box center [76, 78] width 145 height 10
click at [11, 79] on div "1" at bounding box center [15, 77] width 12 height 9
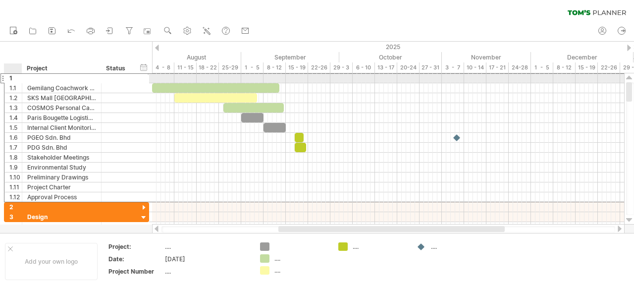
click at [11, 79] on div "1" at bounding box center [15, 77] width 12 height 9
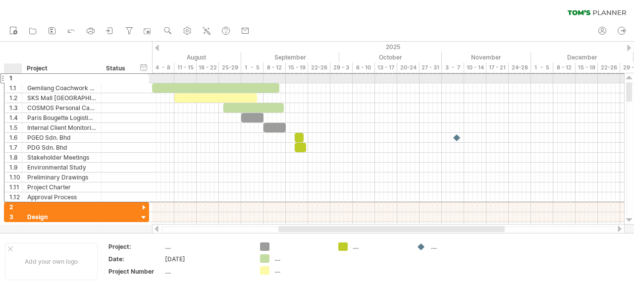
click at [11, 79] on div "1" at bounding box center [15, 77] width 12 height 9
drag, startPoint x: 15, startPoint y: 81, endPoint x: 19, endPoint y: 75, distance: 7.1
click at [19, 75] on div "1" at bounding box center [13, 77] width 18 height 9
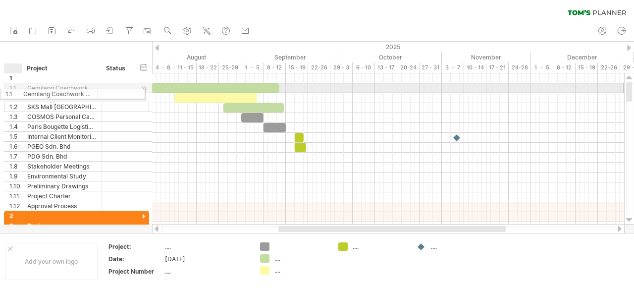
drag, startPoint x: 15, startPoint y: 83, endPoint x: 10, endPoint y: 91, distance: 8.7
click at [10, 92] on div "1.1" at bounding box center [15, 87] width 12 height 9
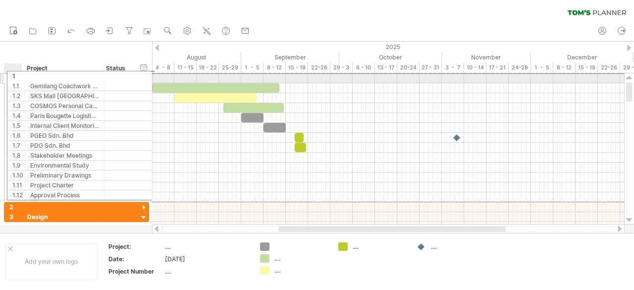
drag, startPoint x: 20, startPoint y: 75, endPoint x: 27, endPoint y: 74, distance: 7.0
click at [27, 74] on div "1" at bounding box center [76, 78] width 145 height 10
click at [30, 74] on input "text" at bounding box center [61, 77] width 69 height 9
click at [31, 74] on input "text" at bounding box center [61, 77] width 69 height 9
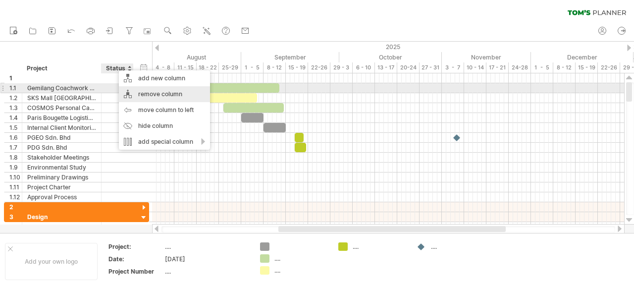
click at [135, 92] on div "remove column" at bounding box center [164, 94] width 91 height 16
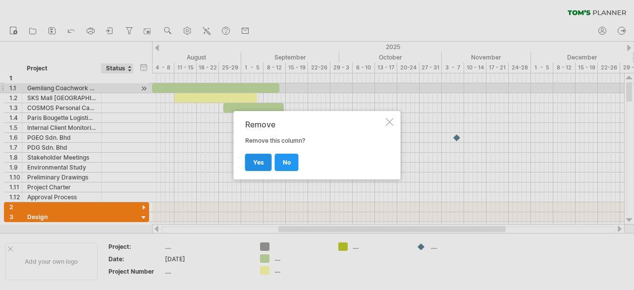
click at [256, 162] on span "yes" at bounding box center [258, 161] width 11 height 7
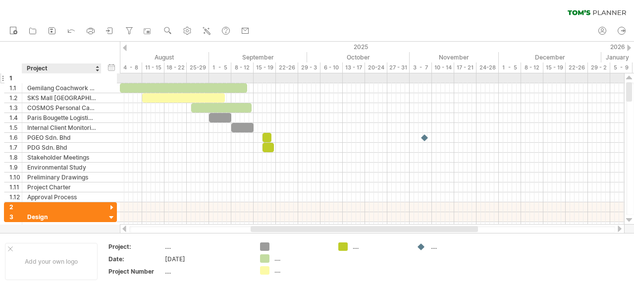
click at [92, 80] on div at bounding box center [61, 77] width 69 height 9
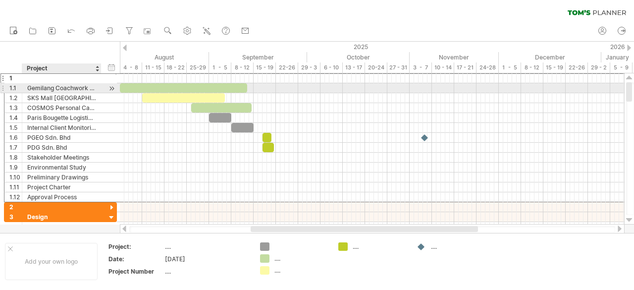
click at [100, 86] on div at bounding box center [100, 88] width 5 height 10
drag, startPoint x: 111, startPoint y: 88, endPoint x: 125, endPoint y: 88, distance: 13.9
click at [125, 88] on div "Trying to reach [DOMAIN_NAME] Connected again... 0% clear filter new 1" at bounding box center [317, 145] width 634 height 290
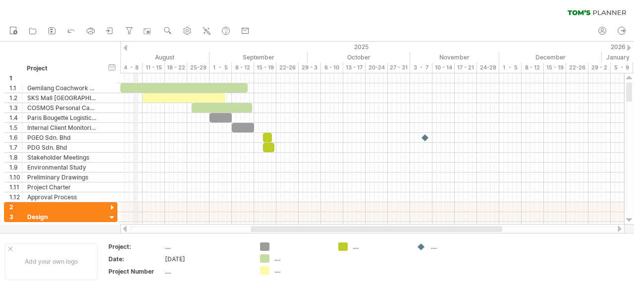
drag, startPoint x: 120, startPoint y: 52, endPoint x: 136, endPoint y: 55, distance: 16.6
click at [136, 55] on div "Trying to reach [DOMAIN_NAME] Connected again... 0% clear filter new 1" at bounding box center [317, 145] width 634 height 290
drag, startPoint x: 80, startPoint y: 230, endPoint x: 107, endPoint y: 213, distance: 31.6
click at [110, 228] on div at bounding box center [317, 137] width 634 height 191
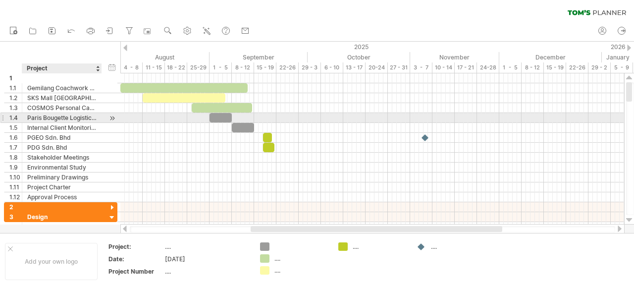
click at [99, 119] on div at bounding box center [100, 118] width 5 height 10
click at [112, 116] on div at bounding box center [111, 118] width 9 height 10
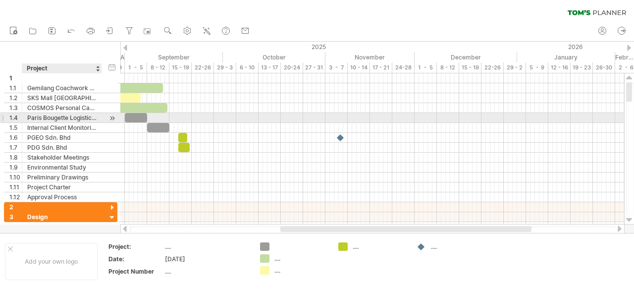
click at [113, 116] on div at bounding box center [111, 118] width 9 height 10
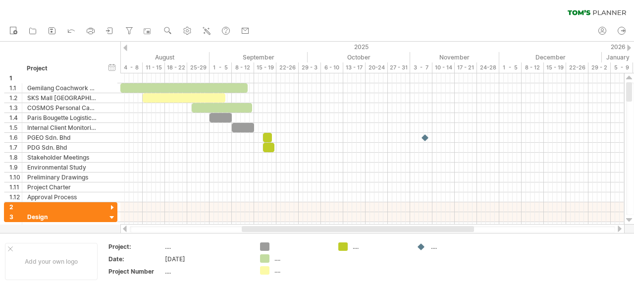
drag, startPoint x: 281, startPoint y: 228, endPoint x: 243, endPoint y: 226, distance: 38.7
click at [243, 226] on div at bounding box center [358, 229] width 232 height 6
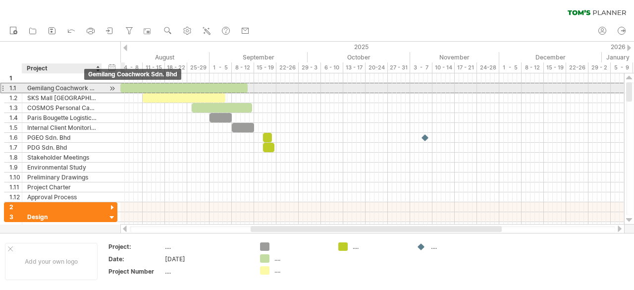
click at [83, 89] on div "Gemilang Coachwork Sdn. Bhd" at bounding box center [61, 87] width 69 height 9
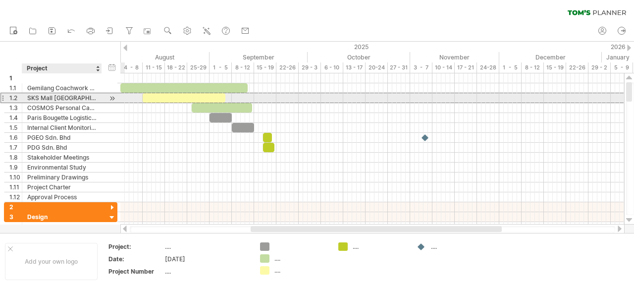
click at [87, 94] on div "SKS Mall [GEOGRAPHIC_DATA]" at bounding box center [61, 97] width 69 height 9
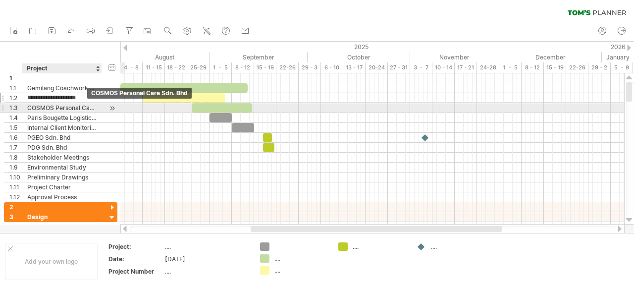
click at [87, 107] on div "COSMOS Personal Care Sdn. Bhd" at bounding box center [61, 107] width 69 height 9
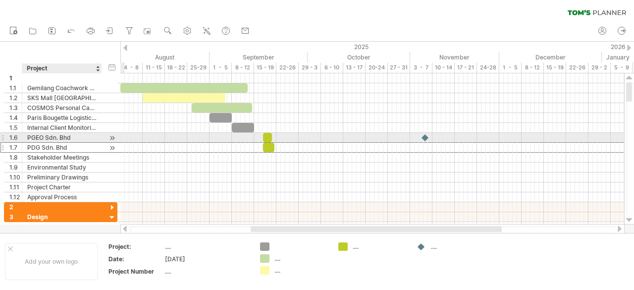
click at [79, 143] on div "PDG Sdn. Bhd" at bounding box center [61, 147] width 69 height 9
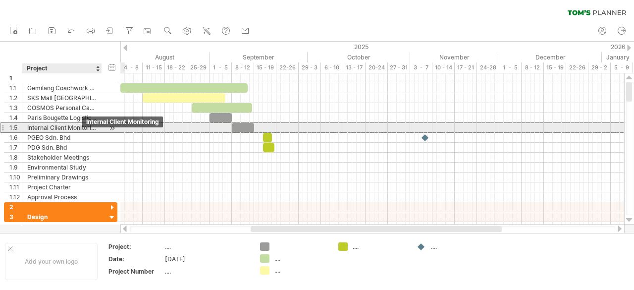
click at [83, 128] on div "Internal Client Monitoring" at bounding box center [61, 127] width 69 height 9
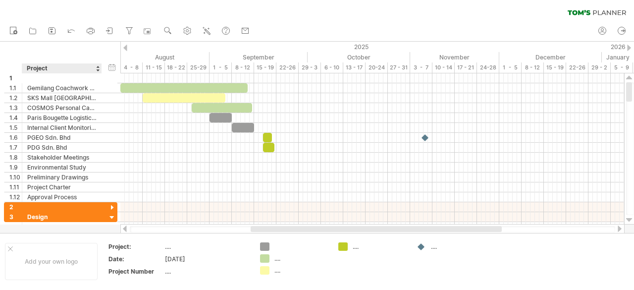
click at [85, 47] on div "hide start/end/duration show start/end/duration ******* Project" at bounding box center [60, 58] width 120 height 32
